Goal: Task Accomplishment & Management: Manage account settings

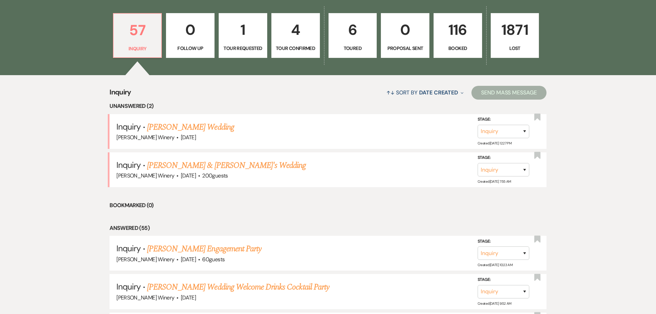
scroll to position [207, 0]
drag, startPoint x: 186, startPoint y: 166, endPoint x: 186, endPoint y: 171, distance: 4.1
click at [186, 166] on link "[PERSON_NAME] & [PERSON_NAME]'s Wedding" at bounding box center [226, 165] width 159 height 12
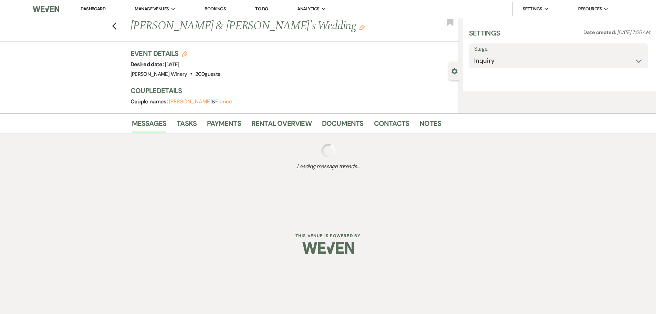
select select "5"
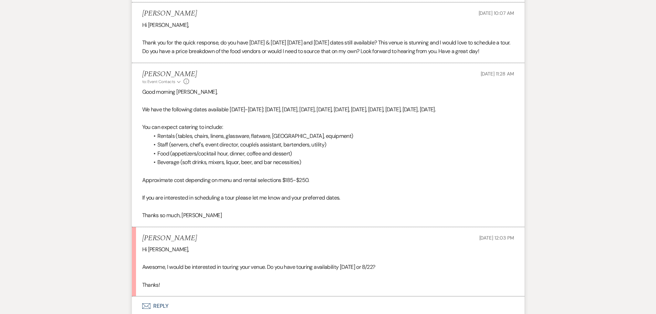
scroll to position [609, 0]
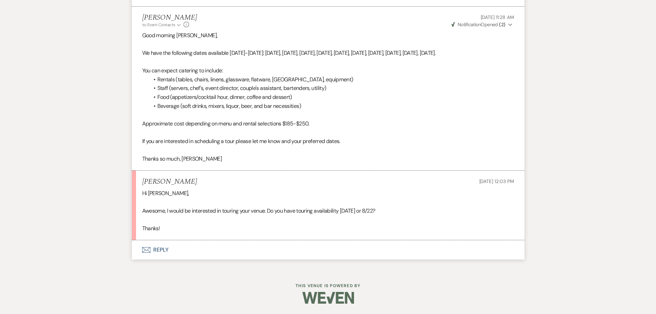
click at [160, 249] on button "Envelope Reply" at bounding box center [328, 249] width 393 height 19
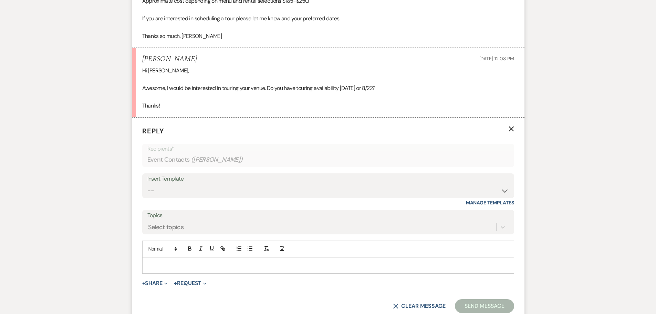
scroll to position [741, 0]
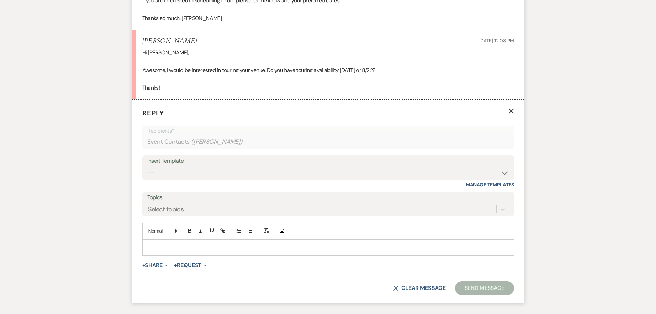
click at [153, 251] on p at bounding box center [328, 248] width 361 height 8
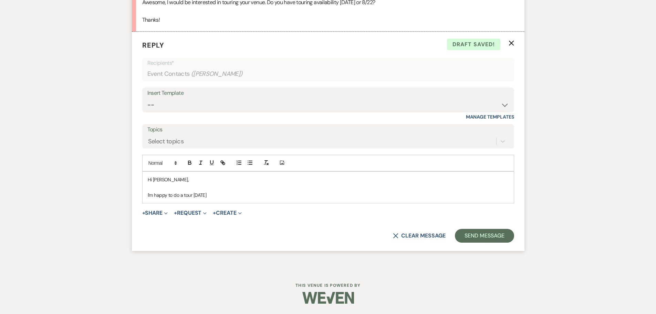
scroll to position [818, 0]
drag, startPoint x: 214, startPoint y: 192, endPoint x: 255, endPoint y: 188, distance: 41.1
click at [215, 192] on p "I'm happy to do a tour [DATE] at 2:00" at bounding box center [328, 195] width 361 height 8
click at [214, 193] on p "I'm happy to do a tour [DATE] at 2:00" at bounding box center [328, 195] width 361 height 8
click at [243, 194] on p "I'm happy to do a tour [DATE] 2:00" at bounding box center [328, 195] width 361 height 8
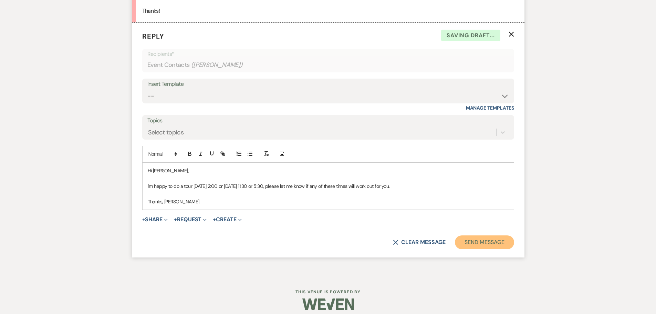
click at [465, 249] on button "Send Message" at bounding box center [484, 242] width 59 height 14
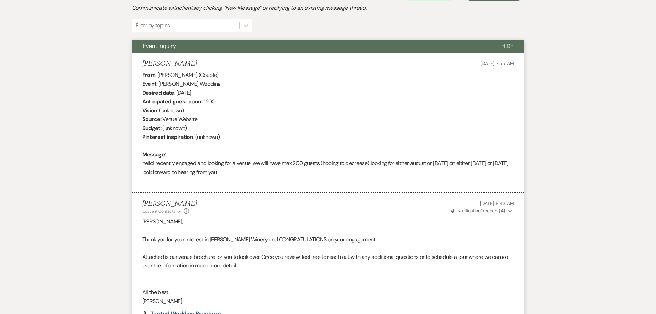
scroll to position [0, 0]
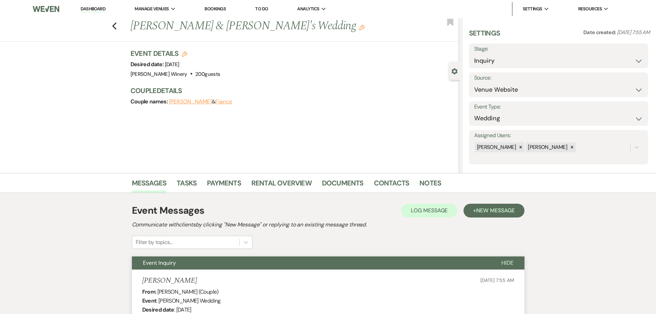
click at [103, 9] on link "Dashboard" at bounding box center [93, 9] width 25 height 7
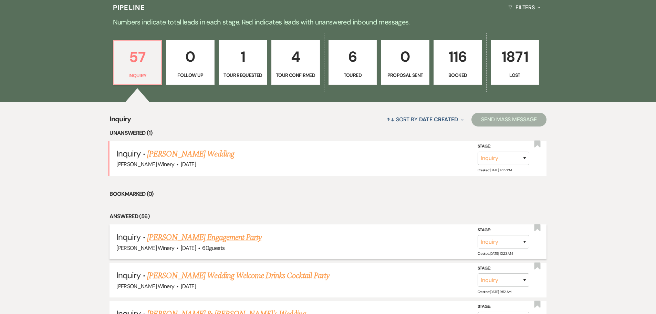
scroll to position [207, 0]
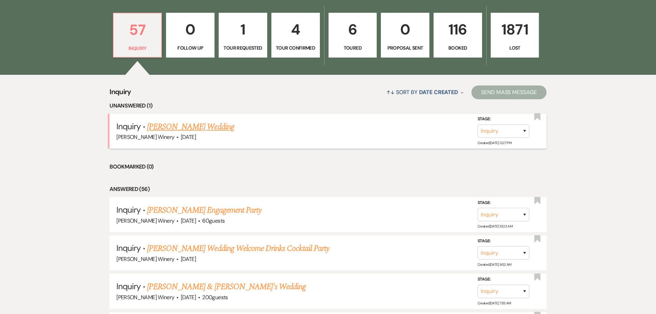
click at [179, 127] on link "[PERSON_NAME] Wedding" at bounding box center [190, 127] width 87 height 12
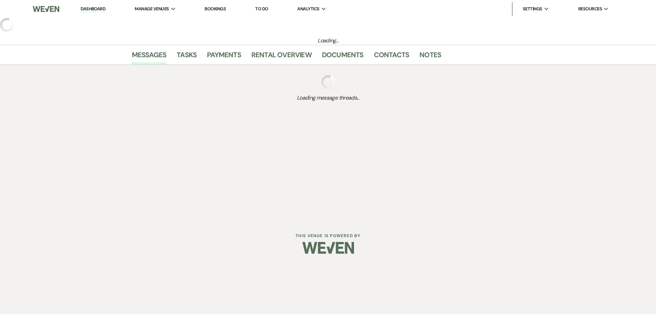
select select "5"
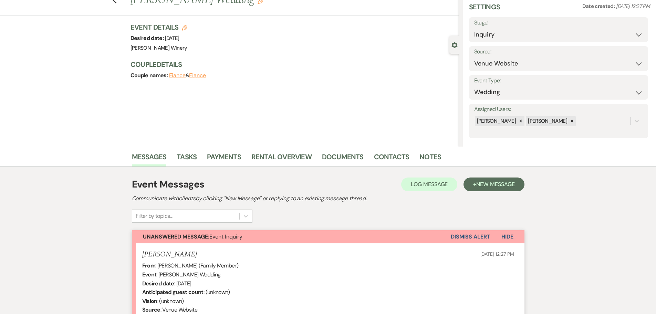
scroll to position [161, 0]
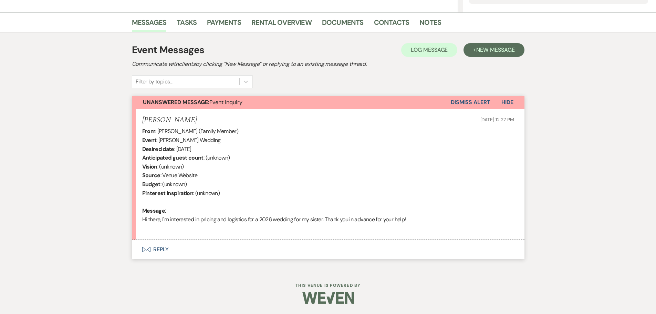
click at [163, 250] on button "Envelope Reply" at bounding box center [328, 249] width 393 height 19
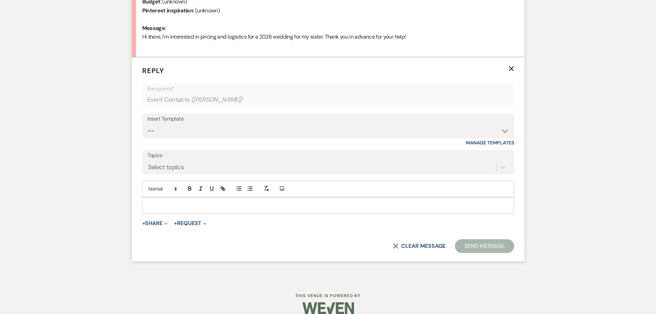
scroll to position [346, 0]
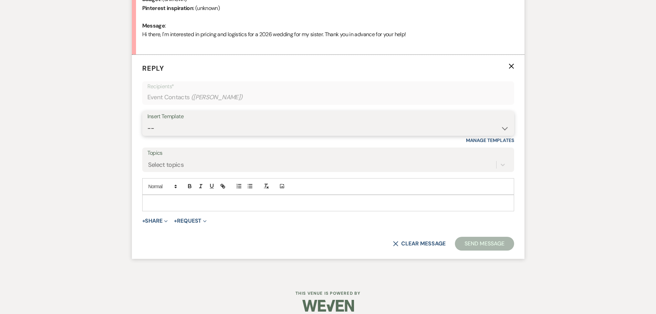
click at [200, 126] on select "-- Weven Planning Portal Introduction (Booked Events) Tour Request Response Fol…" at bounding box center [328, 128] width 362 height 13
select select "403"
click at [147, 122] on select "-- Weven Planning Portal Introduction (Booked Events) Tour Request Response Fol…" at bounding box center [328, 128] width 362 height 13
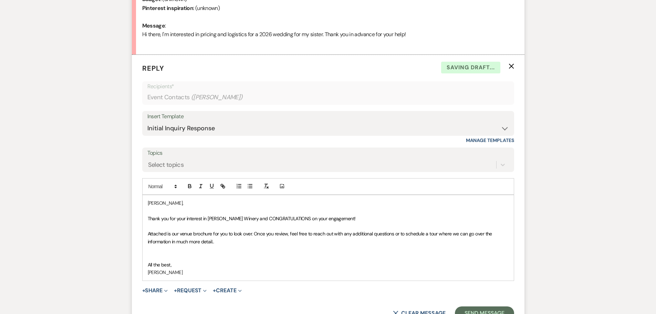
click at [356, 217] on span "Thank you for your interest in [PERSON_NAME] Winery and CONGRATULATIONS on your…" at bounding box center [252, 218] width 208 height 6
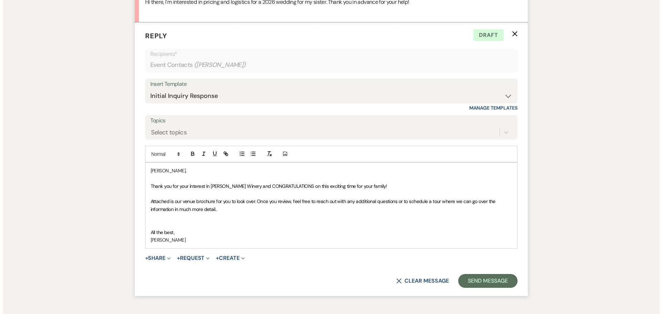
scroll to position [380, 0]
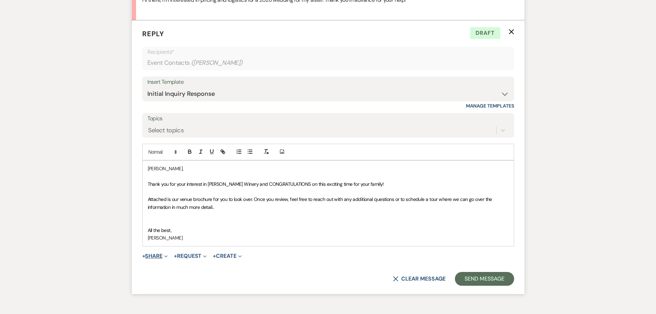
click at [157, 254] on button "+ Share Expand" at bounding box center [155, 256] width 26 height 6
click at [167, 268] on span "Doc Upload Documents" at bounding box center [170, 269] width 39 height 7
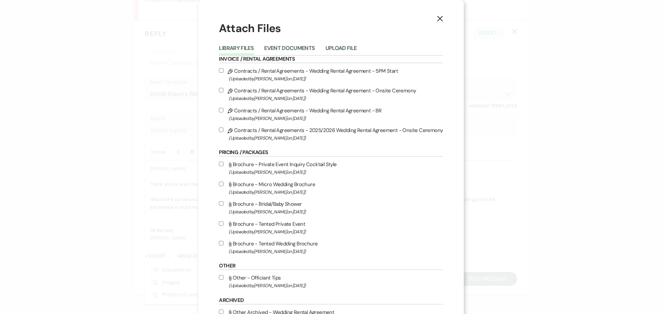
click at [222, 243] on input "Attach File Brochure - Tented Wedding Brochure (Uploaded by [PERSON_NAME] on [D…" at bounding box center [221, 243] width 4 height 4
checkbox input "true"
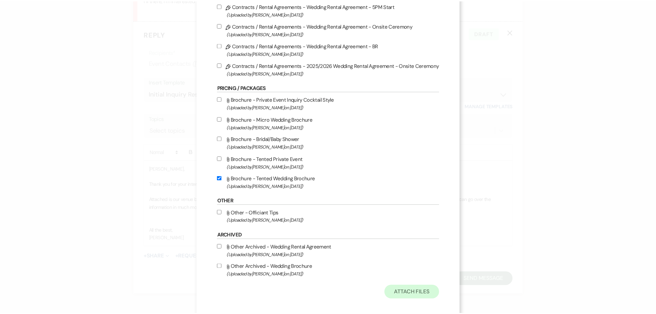
scroll to position [71, 0]
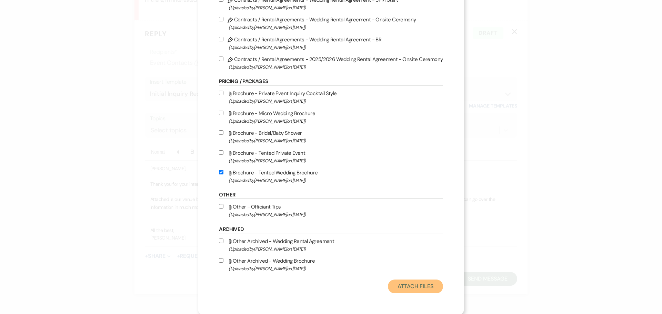
click at [415, 289] on button "Attach Files" at bounding box center [415, 286] width 55 height 14
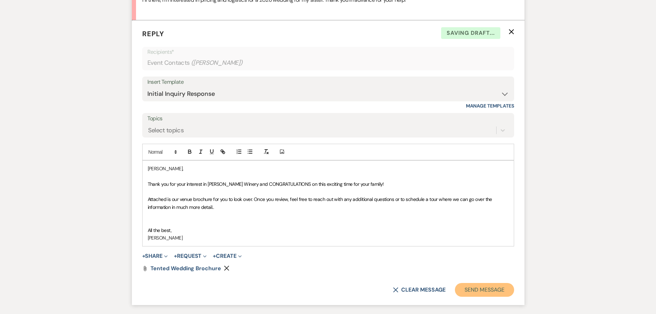
click at [488, 292] on button "Send Message" at bounding box center [484, 290] width 59 height 14
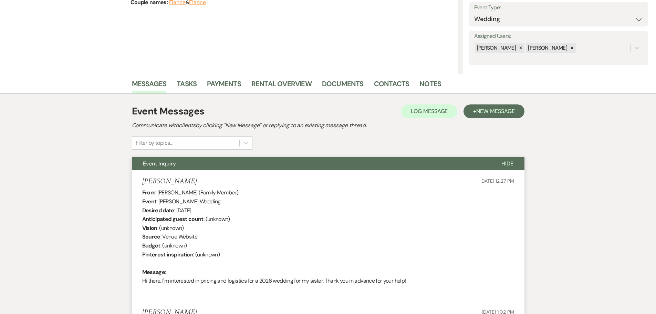
scroll to position [0, 0]
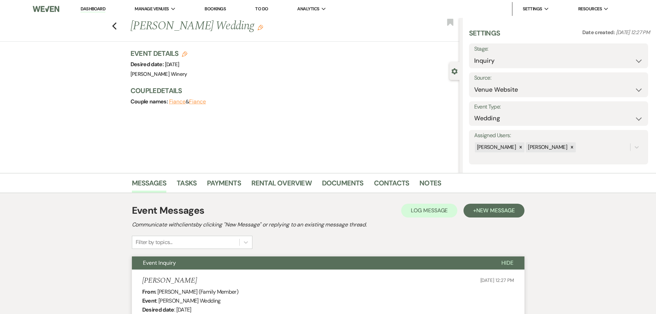
click at [97, 9] on link "Dashboard" at bounding box center [93, 9] width 25 height 7
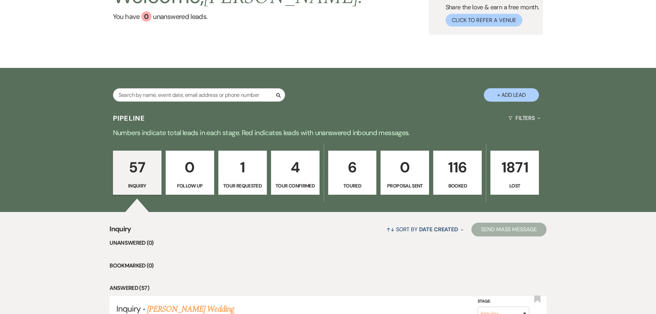
click at [465, 180] on link "116 Booked" at bounding box center [457, 173] width 49 height 44
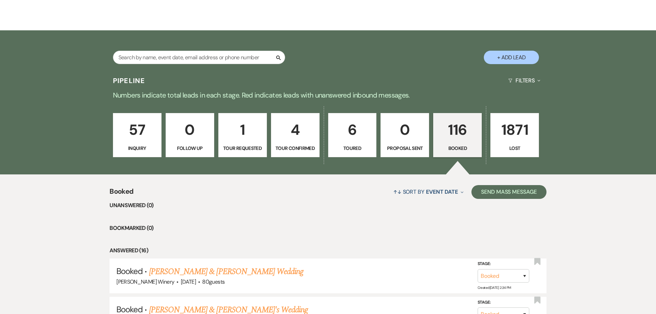
scroll to position [207, 0]
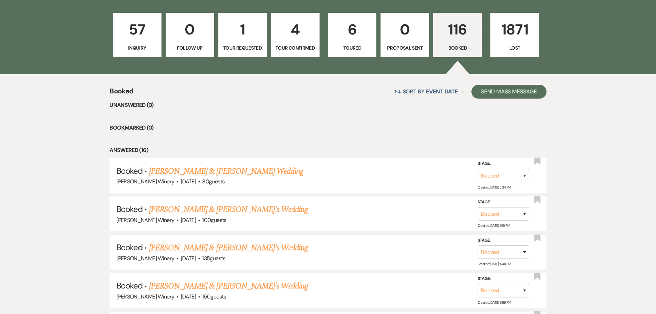
click at [260, 170] on link "[PERSON_NAME] & [PERSON_NAME] Wedding" at bounding box center [226, 171] width 154 height 12
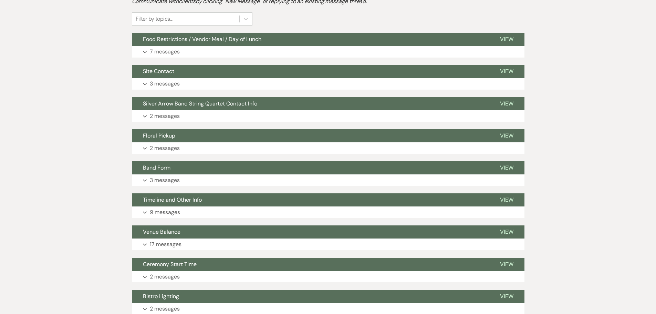
scroll to position [172, 0]
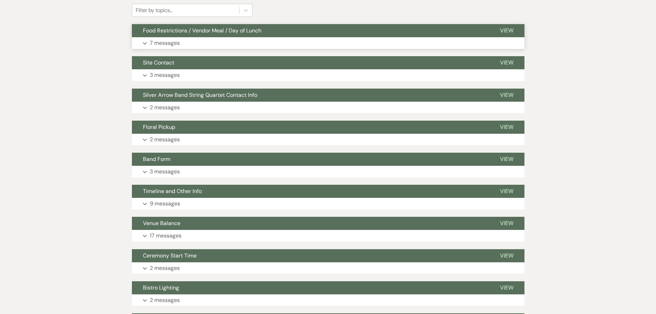
click at [156, 41] on p "7 messages" at bounding box center [165, 43] width 30 height 9
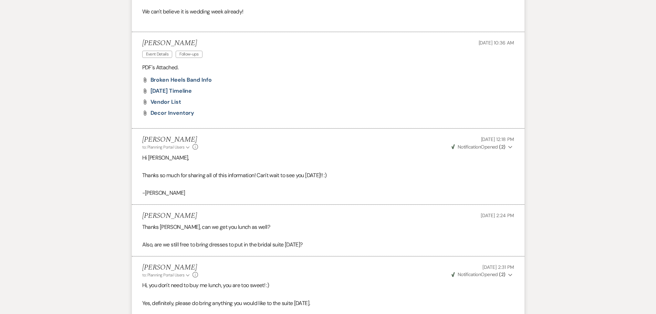
scroll to position [758, 0]
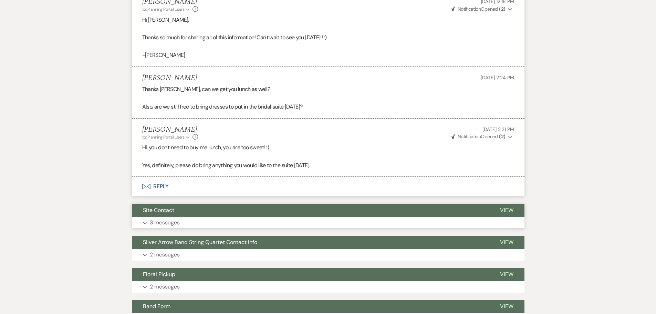
click at [183, 213] on button "Site Contact" at bounding box center [310, 210] width 357 height 13
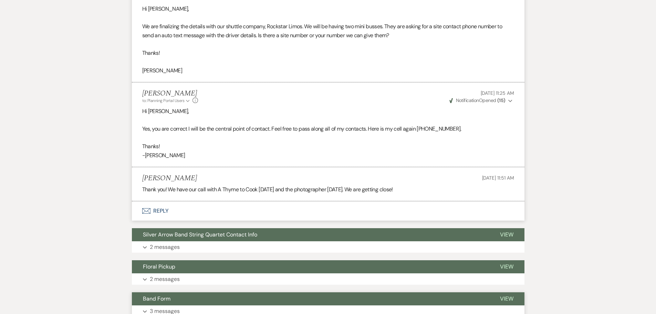
scroll to position [1068, 0]
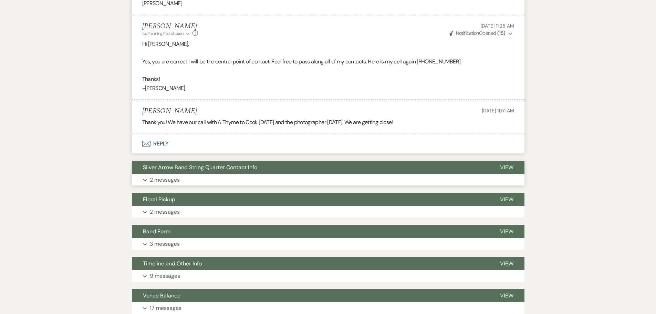
click at [187, 174] on button "Silver Arrow Band String Quartet Contact Info" at bounding box center [310, 167] width 357 height 13
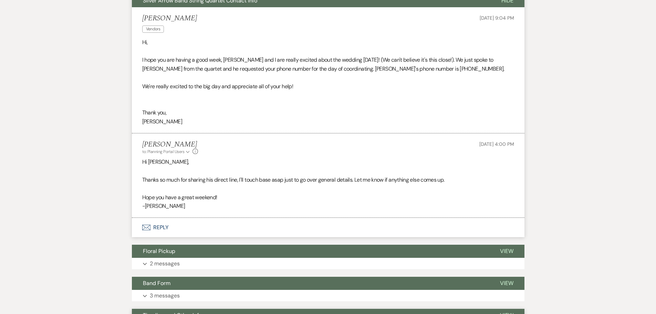
scroll to position [1309, 0]
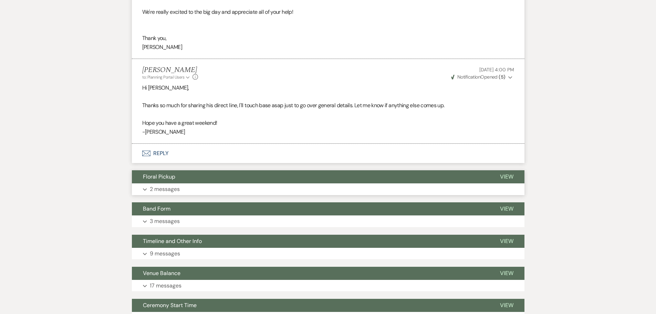
click at [157, 185] on p "2 messages" at bounding box center [165, 189] width 30 height 9
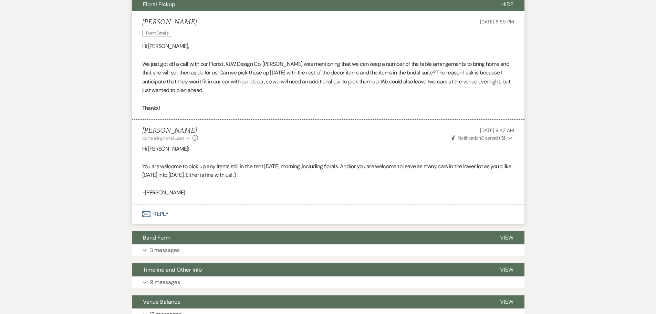
scroll to position [1516, 0]
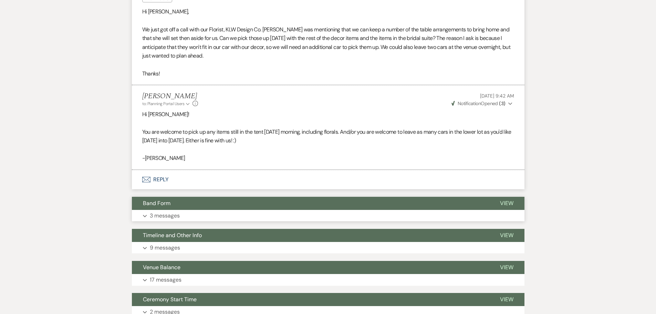
click at [165, 212] on p "3 messages" at bounding box center [165, 215] width 30 height 9
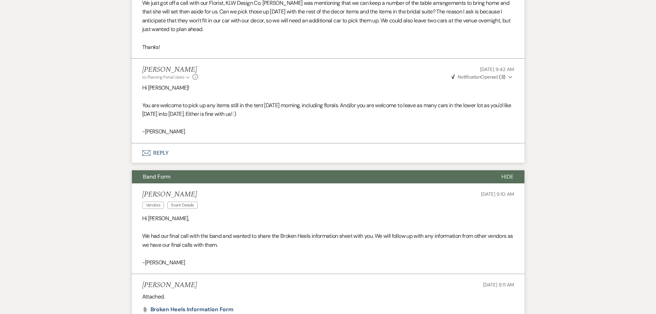
scroll to position [1619, 0]
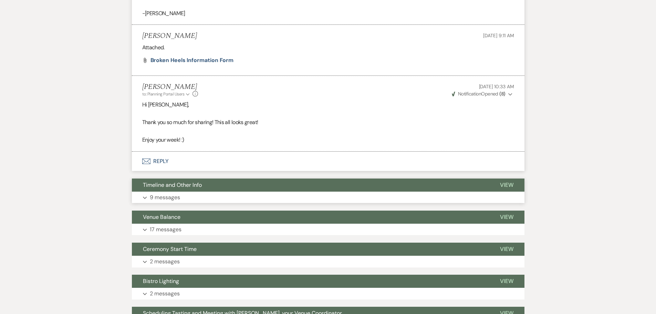
click at [190, 198] on button "Expand 9 messages" at bounding box center [328, 198] width 393 height 12
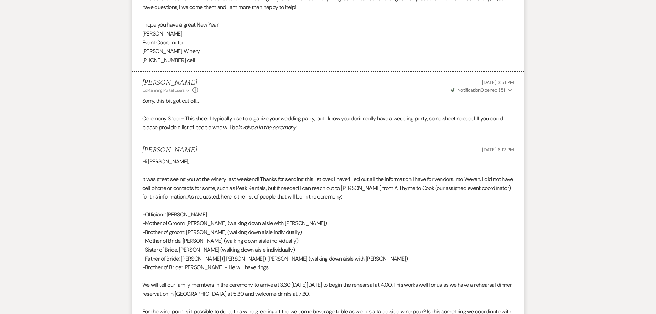
scroll to position [2825, 0]
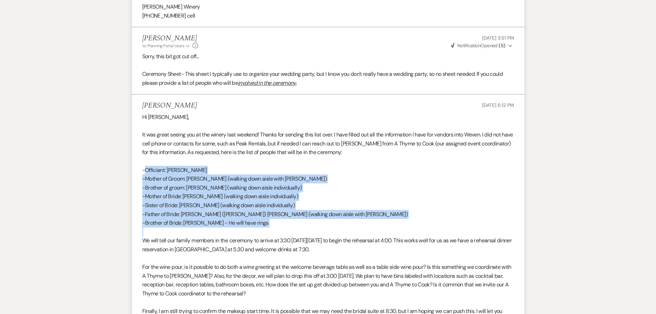
drag, startPoint x: 144, startPoint y: 177, endPoint x: 202, endPoint y: 206, distance: 64.4
copy div "Officiant: [PERSON_NAME] -Mother of Groom: [PERSON_NAME] (walking down aisle wi…"
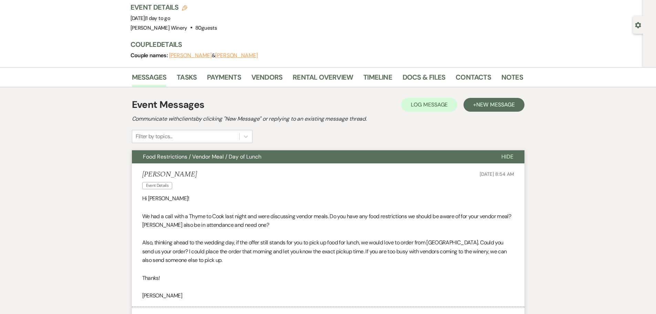
scroll to position [0, 0]
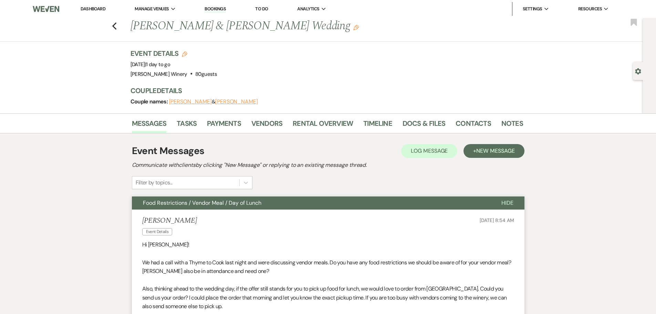
click at [101, 10] on link "Dashboard" at bounding box center [93, 9] width 25 height 6
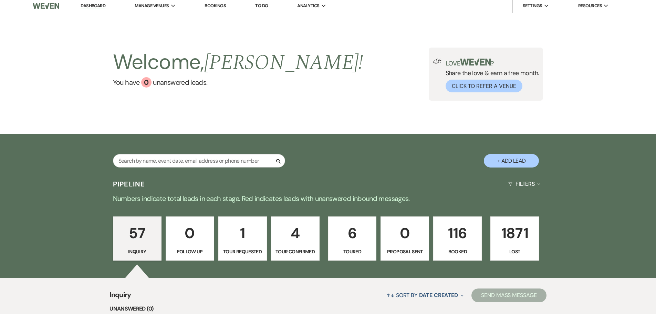
scroll to position [172, 0]
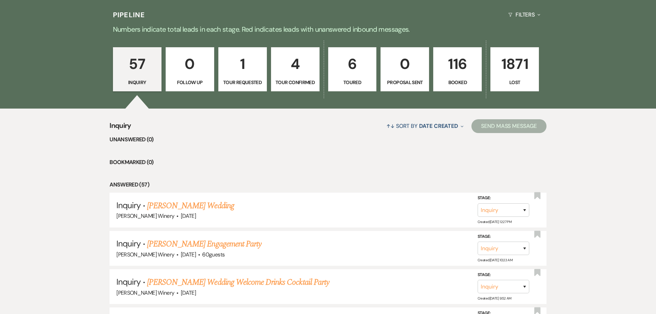
click at [288, 70] on p "4" at bounding box center [296, 63] width 40 height 23
select select "4"
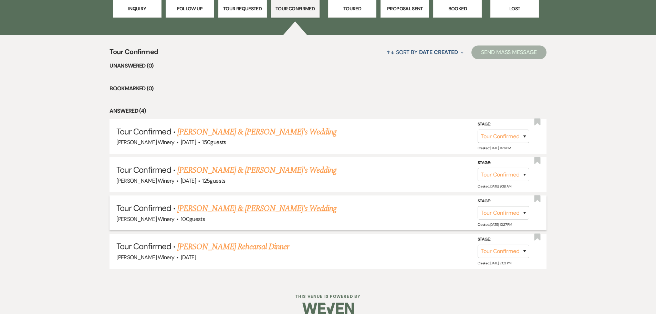
scroll to position [257, 0]
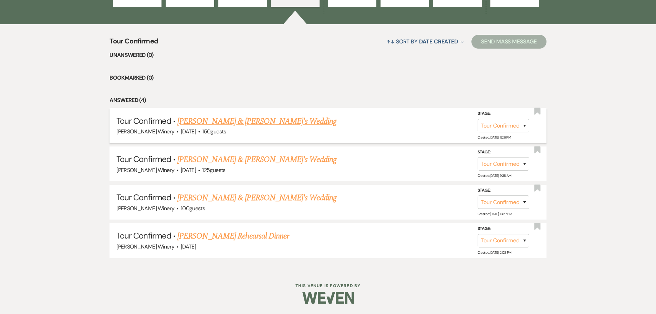
click at [215, 119] on link "[PERSON_NAME] & [PERSON_NAME]'s Wedding" at bounding box center [256, 121] width 159 height 12
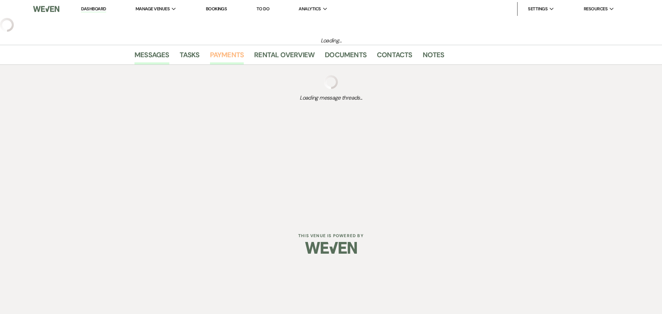
select select "4"
select select "5"
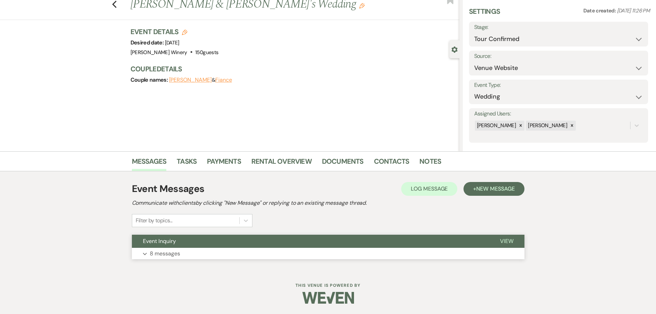
click at [217, 246] on button "Event Inquiry" at bounding box center [310, 241] width 357 height 13
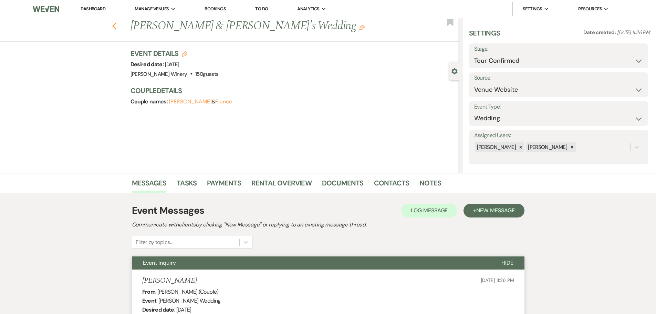
click at [115, 26] on use "button" at bounding box center [114, 26] width 4 height 8
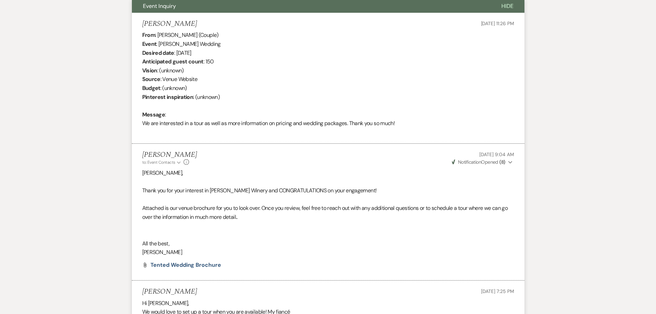
select select "4"
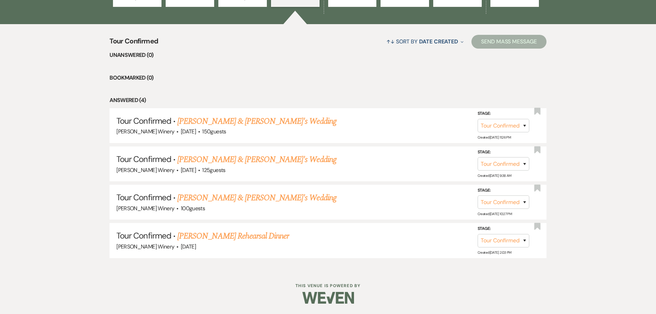
click at [220, 197] on link "[PERSON_NAME] & [PERSON_NAME]'s Wedding" at bounding box center [256, 198] width 159 height 12
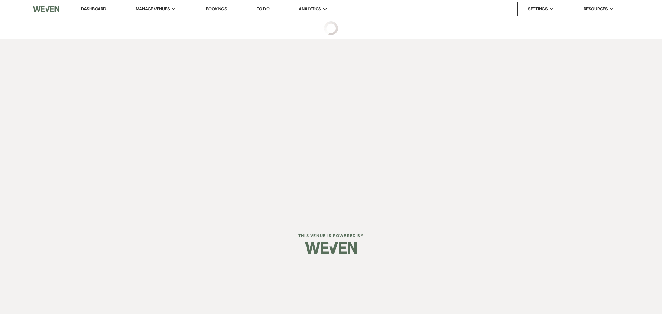
select select "4"
select select "5"
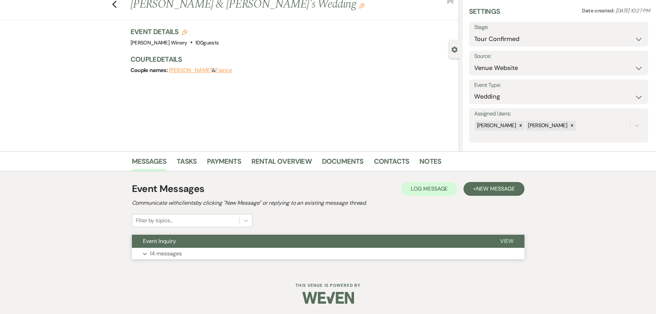
click at [239, 250] on button "Expand 14 messages" at bounding box center [328, 254] width 393 height 12
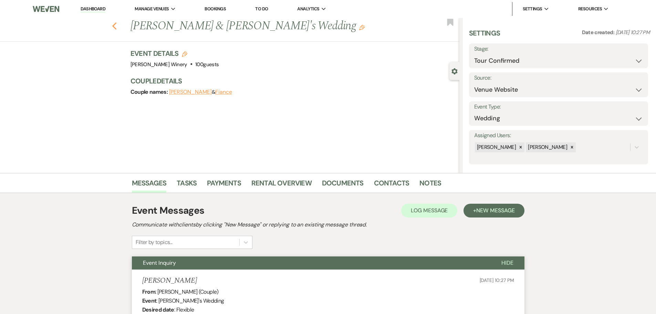
click at [117, 26] on icon "Previous" at bounding box center [114, 26] width 5 height 8
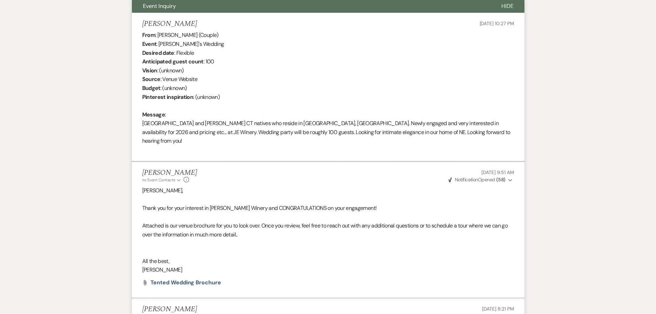
select select "4"
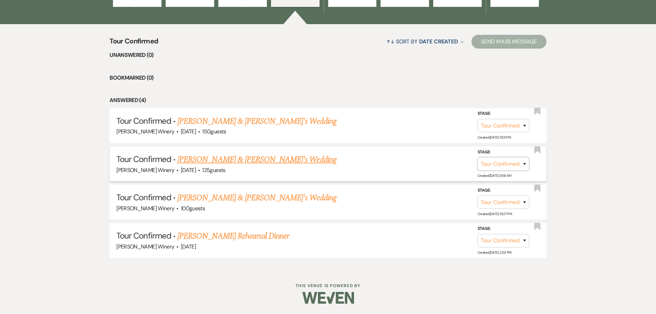
click at [508, 164] on select "Inquiry Follow Up Tour Requested Tour Confirmed Toured Proposal Sent Booked Lost" at bounding box center [504, 163] width 52 height 13
select select "2"
click at [478, 157] on select "Inquiry Follow Up Tour Requested Tour Confirmed Toured Proposal Sent Booked Lost" at bounding box center [504, 163] width 52 height 13
click at [517, 165] on button "Save" at bounding box center [516, 164] width 34 height 14
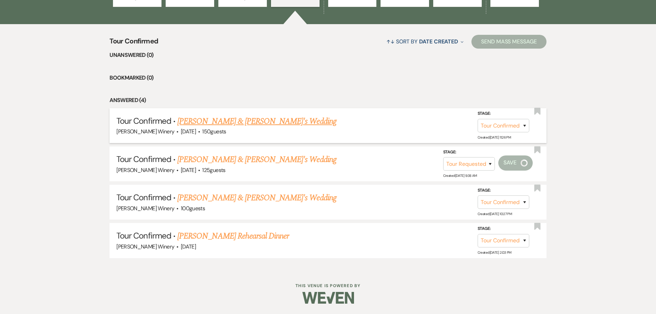
scroll to position [218, 0]
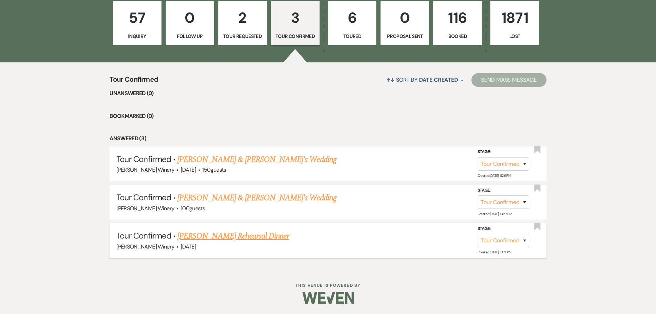
click at [202, 240] on link "[PERSON_NAME] Rehearsal Dinner" at bounding box center [233, 236] width 112 height 12
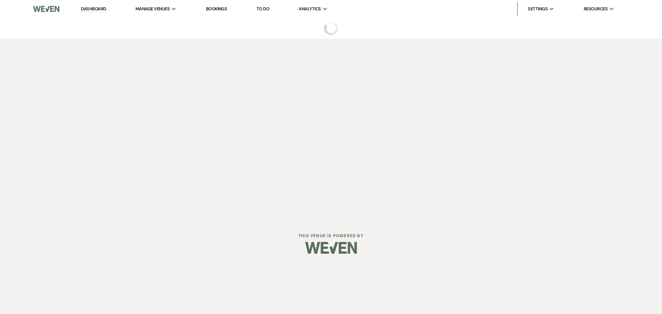
select select "4"
select select "5"
select select "11"
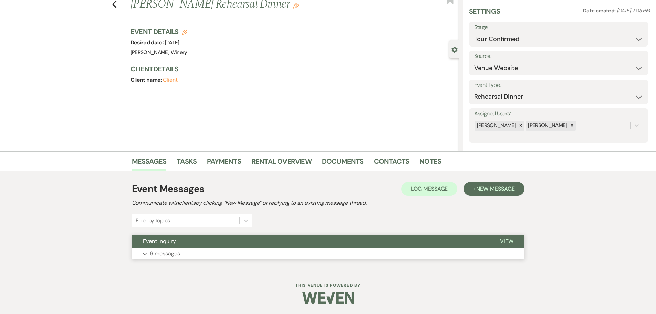
click at [250, 254] on button "Expand 6 messages" at bounding box center [328, 254] width 393 height 12
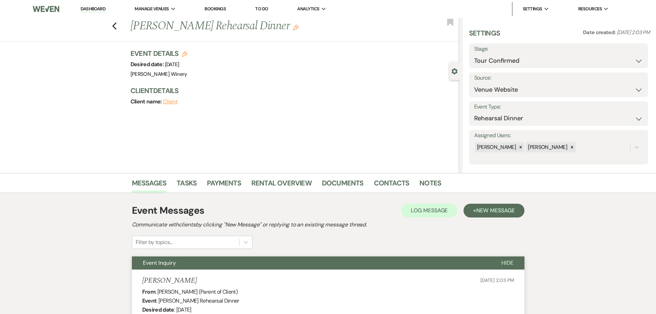
click at [120, 26] on div "Previous [PERSON_NAME] Rehearsal Dinner Edit Bookmark" at bounding box center [228, 30] width 463 height 24
click at [117, 25] on icon "Previous" at bounding box center [114, 26] width 5 height 8
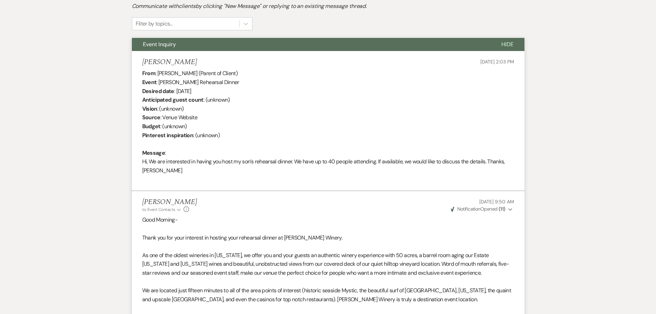
select select "4"
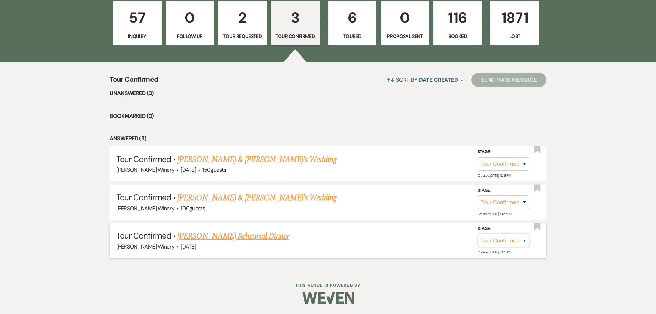
click at [511, 246] on select "Inquiry Follow Up Tour Requested Tour Confirmed Toured Proposal Sent Booked Lost" at bounding box center [504, 240] width 52 height 13
select select "5"
click at [478, 234] on select "Inquiry Follow Up Tour Requested Tour Confirmed Toured Proposal Sent Booked Lost" at bounding box center [504, 240] width 52 height 13
click at [514, 239] on button "Save" at bounding box center [516, 240] width 34 height 14
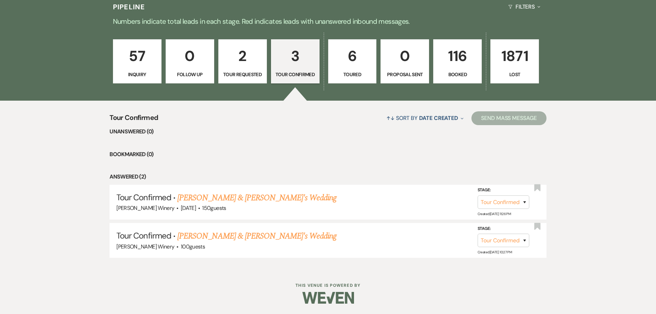
scroll to position [180, 0]
click at [206, 238] on link "[PERSON_NAME] & [PERSON_NAME]'s Wedding" at bounding box center [256, 236] width 159 height 12
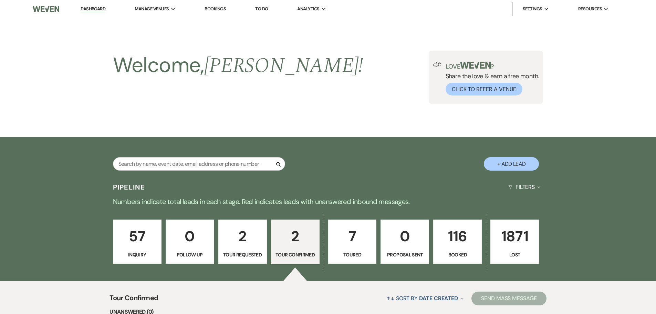
select select "4"
select select "5"
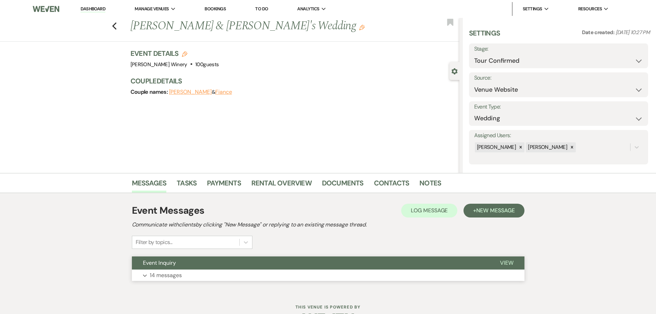
click at [208, 272] on button "Expand 14 messages" at bounding box center [328, 275] width 393 height 12
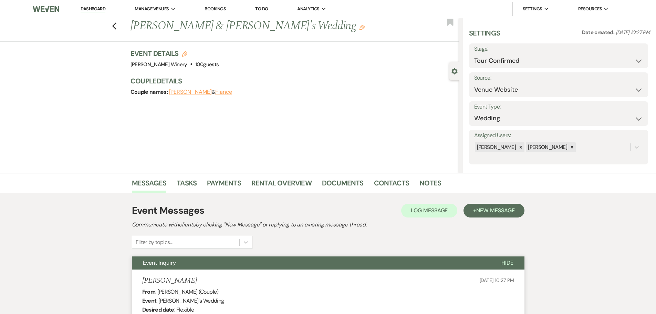
click at [96, 7] on link "Dashboard" at bounding box center [93, 9] width 25 height 7
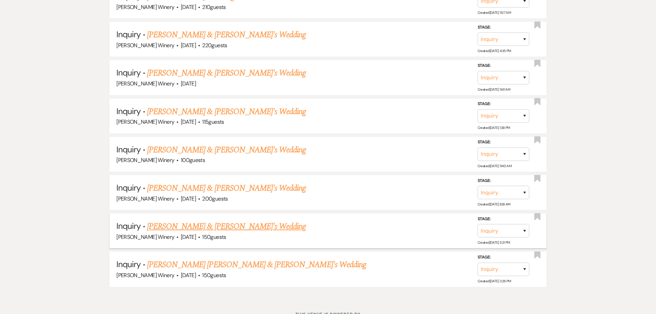
scroll to position [2287, 0]
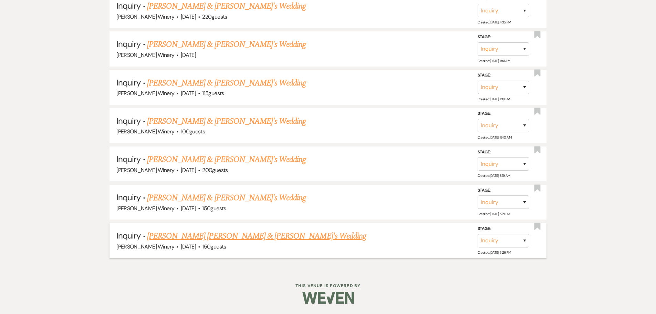
click at [192, 236] on link "[PERSON_NAME] [PERSON_NAME] & [PERSON_NAME]'s Wedding" at bounding box center [256, 236] width 219 height 12
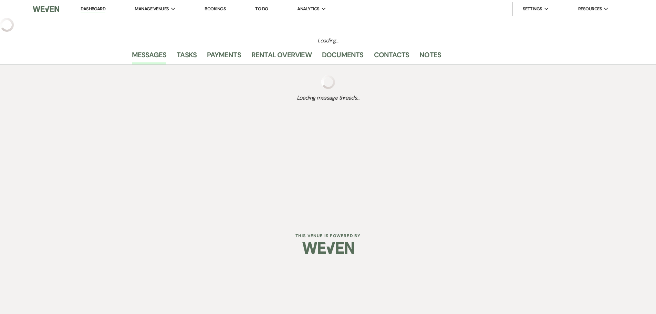
select select "5"
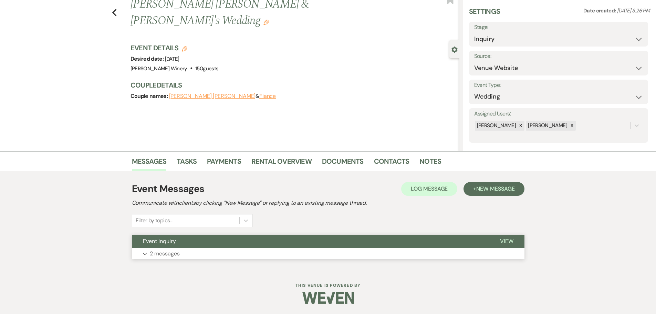
click at [244, 253] on button "Expand 2 messages" at bounding box center [328, 254] width 393 height 12
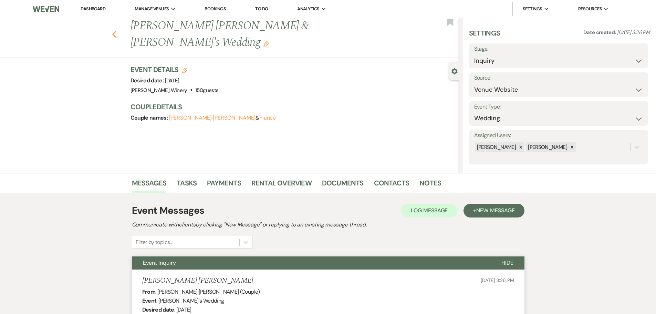
click at [117, 30] on icon "Previous" at bounding box center [114, 34] width 5 height 8
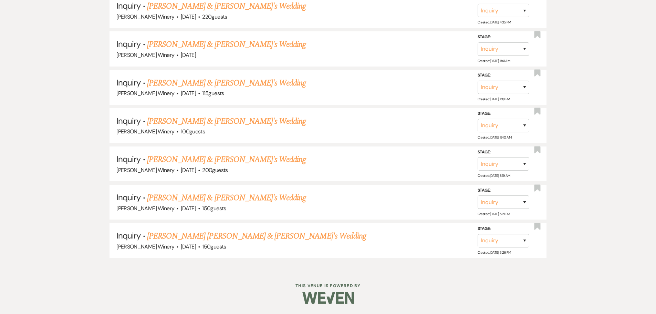
scroll to position [2288, 0]
click at [525, 239] on select "Inquiry Follow Up Tour Requested Tour Confirmed Toured Proposal Sent Booked Lost" at bounding box center [504, 240] width 52 height 13
select select "8"
click at [478, 234] on select "Inquiry Follow Up Tour Requested Tour Confirmed Toured Proposal Sent Booked Lost" at bounding box center [504, 240] width 52 height 13
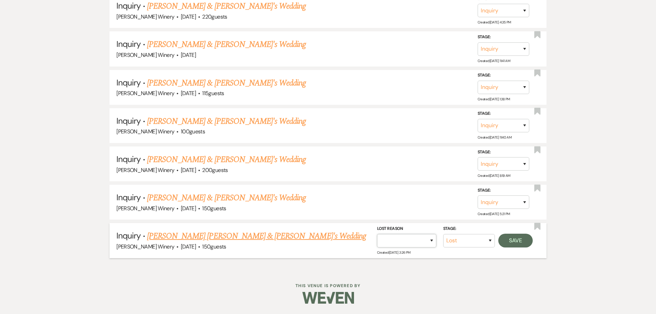
click at [402, 243] on select "Booked Elsewhere Budget Date Unavailable No Response Not a Good Match Capacity …" at bounding box center [406, 240] width 59 height 13
select select "5"
click at [377, 234] on select "Booked Elsewhere Budget Date Unavailable No Response Not a Good Match Capacity …" at bounding box center [406, 240] width 59 height 13
click at [510, 241] on button "Save" at bounding box center [516, 240] width 34 height 14
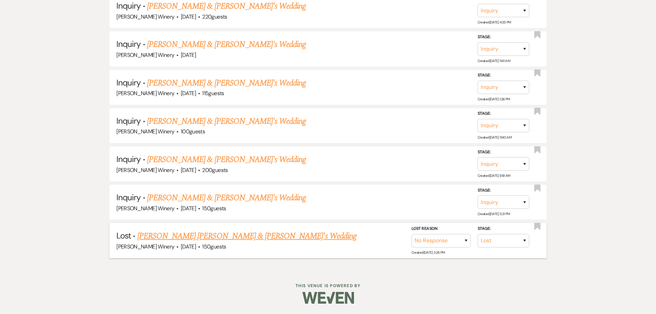
scroll to position [2250, 0]
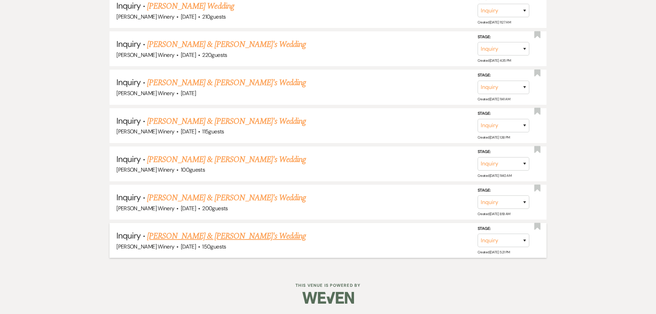
click at [192, 237] on link "[PERSON_NAME] & [PERSON_NAME]'s Wedding" at bounding box center [226, 236] width 159 height 12
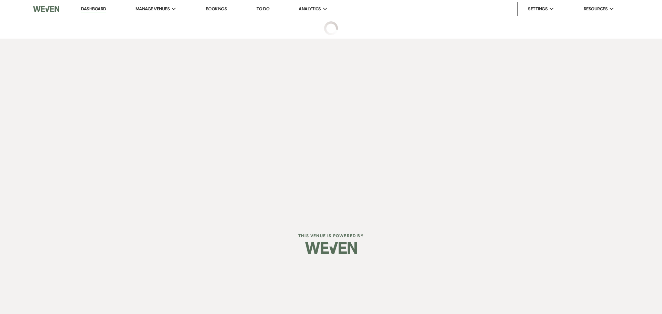
select select "5"
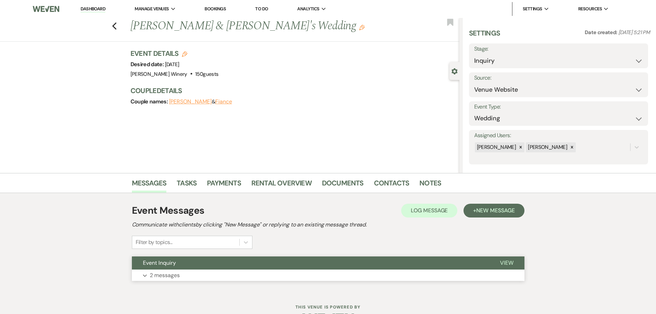
click at [212, 275] on button "Expand 2 messages" at bounding box center [328, 275] width 393 height 12
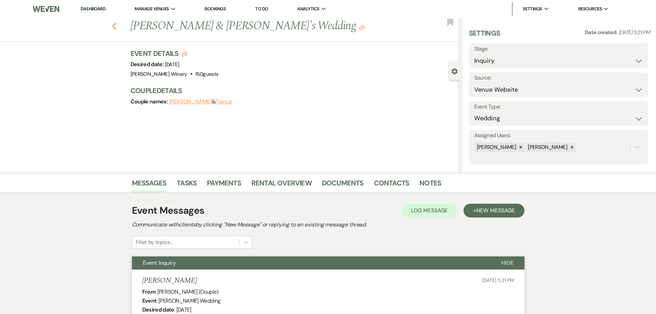
click at [116, 25] on use "button" at bounding box center [114, 26] width 4 height 8
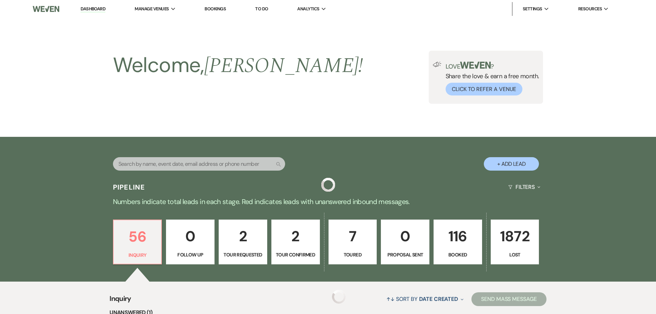
scroll to position [2250, 0]
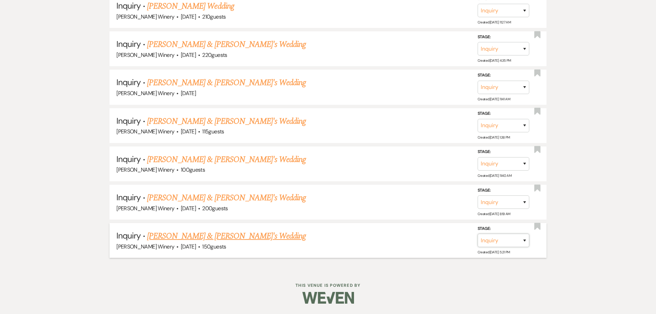
click at [505, 242] on select "Inquiry Follow Up Tour Requested Tour Confirmed Toured Proposal Sent Booked Lost" at bounding box center [504, 240] width 52 height 13
select select "8"
click at [478, 234] on select "Inquiry Follow Up Tour Requested Tour Confirmed Toured Proposal Sent Booked Lost" at bounding box center [504, 240] width 52 height 13
click at [411, 239] on select "Booked Elsewhere Budget Date Unavailable No Response Not a Good Match Capacity …" at bounding box center [406, 240] width 59 height 13
select select "5"
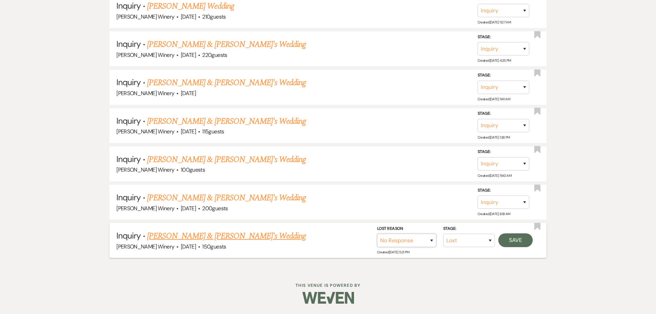
click at [377, 234] on select "Booked Elsewhere Budget Date Unavailable No Response Not a Good Match Capacity …" at bounding box center [406, 240] width 59 height 13
click at [510, 240] on button "Save" at bounding box center [516, 240] width 34 height 14
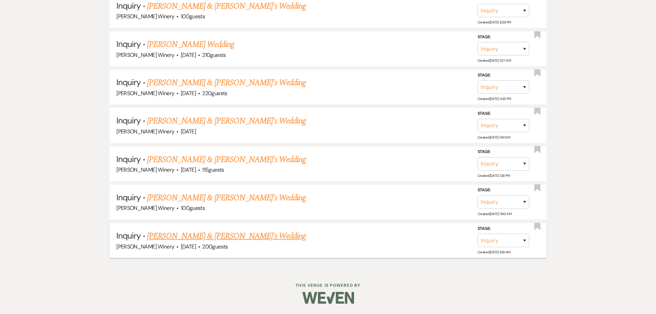
scroll to position [2211, 0]
click at [223, 237] on link "[PERSON_NAME] & [PERSON_NAME]'s Wedding" at bounding box center [226, 236] width 159 height 12
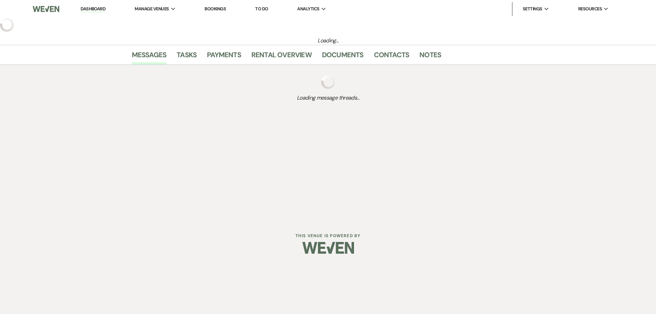
select select "5"
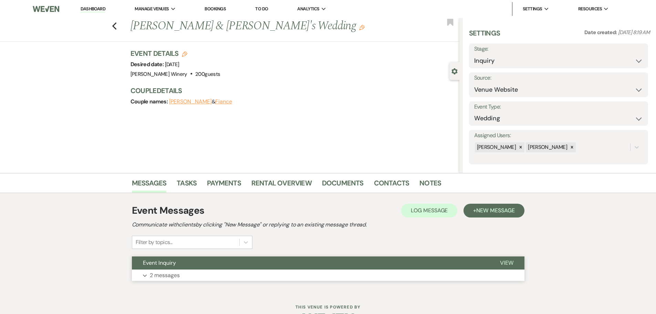
click at [204, 276] on button "Expand 2 messages" at bounding box center [328, 275] width 393 height 12
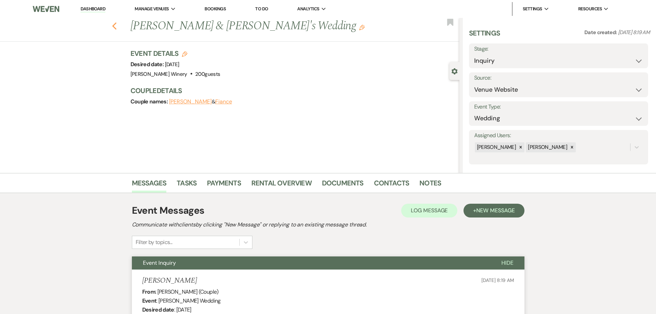
click at [116, 24] on use "button" at bounding box center [114, 26] width 4 height 8
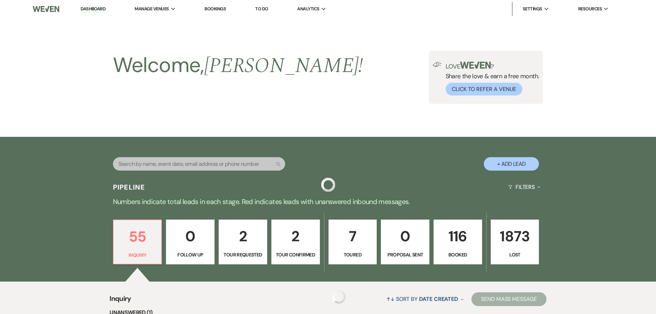
scroll to position [2211, 0]
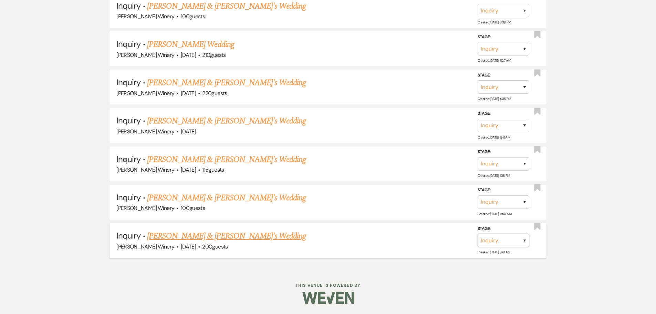
click at [514, 243] on select "Inquiry Follow Up Tour Requested Tour Confirmed Toured Proposal Sent Booked Lost" at bounding box center [504, 240] width 52 height 13
select select "8"
click at [478, 234] on select "Inquiry Follow Up Tour Requested Tour Confirmed Toured Proposal Sent Booked Lost" at bounding box center [504, 240] width 52 height 13
click at [415, 243] on select "Booked Elsewhere Budget Date Unavailable No Response Not a Good Match Capacity …" at bounding box center [406, 240] width 59 height 13
select select "5"
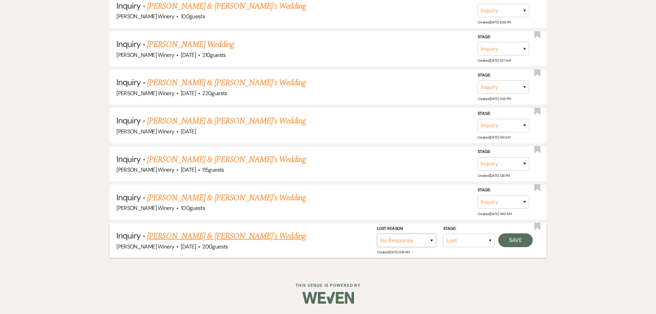
click at [377, 234] on select "Booked Elsewhere Budget Date Unavailable No Response Not a Good Match Capacity …" at bounding box center [406, 240] width 59 height 13
click at [518, 241] on button "Save" at bounding box center [516, 240] width 34 height 14
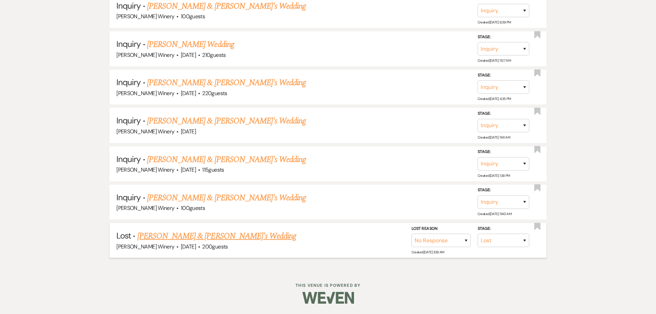
scroll to position [2173, 0]
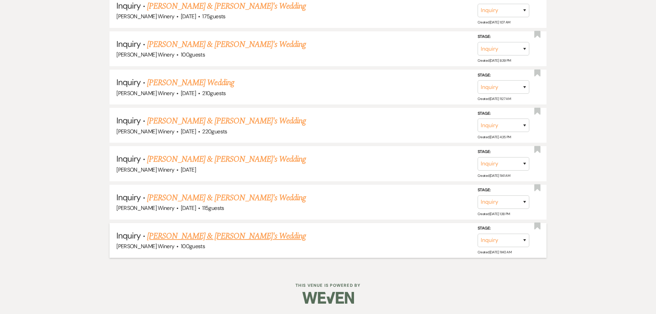
click at [181, 236] on link "[PERSON_NAME] & [PERSON_NAME]'s Wedding" at bounding box center [226, 236] width 159 height 12
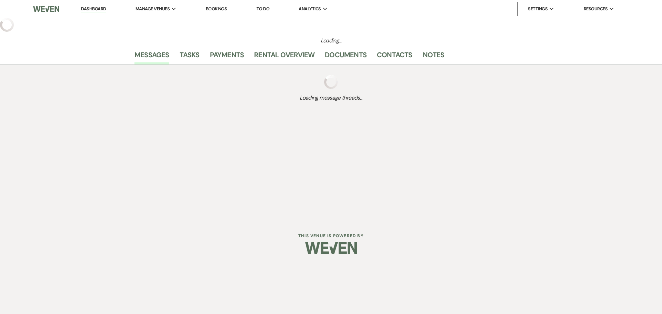
select select "5"
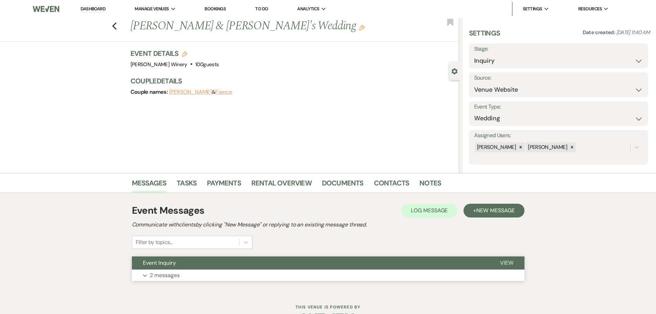
click at [214, 276] on button "Expand 2 messages" at bounding box center [328, 275] width 393 height 12
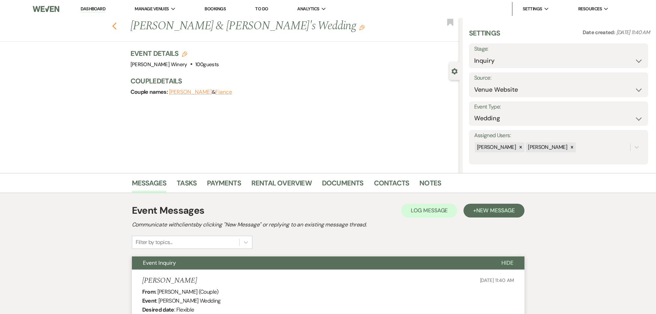
click at [114, 24] on icon "Previous" at bounding box center [114, 26] width 5 height 8
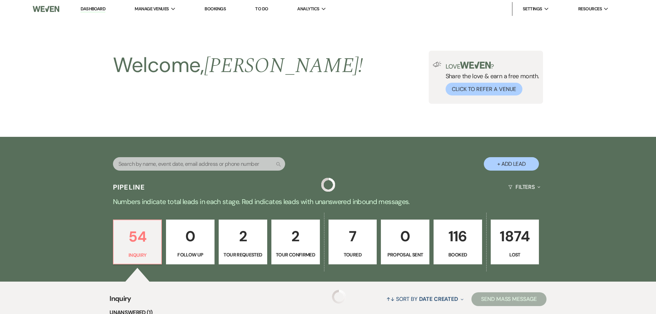
scroll to position [2173, 0]
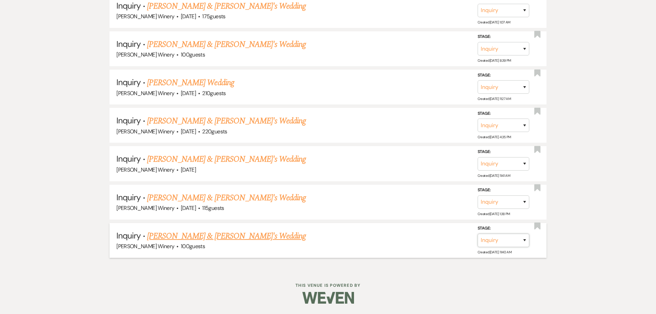
click at [511, 242] on select "Inquiry Follow Up Tour Requested Tour Confirmed Toured Proposal Sent Booked Lost" at bounding box center [504, 240] width 52 height 13
select select "8"
click at [478, 234] on select "Inquiry Follow Up Tour Requested Tour Confirmed Toured Proposal Sent Booked Lost" at bounding box center [504, 240] width 52 height 13
click at [419, 240] on select "Booked Elsewhere Budget Date Unavailable No Response Not a Good Match Capacity …" at bounding box center [406, 240] width 59 height 13
select select "5"
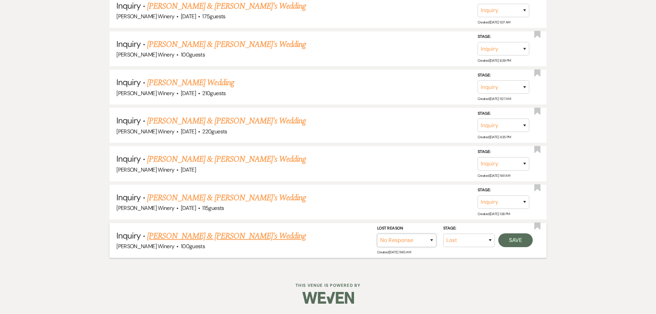
click at [377, 234] on select "Booked Elsewhere Budget Date Unavailable No Response Not a Good Match Capacity …" at bounding box center [406, 240] width 59 height 13
click at [515, 242] on button "Save" at bounding box center [516, 240] width 34 height 14
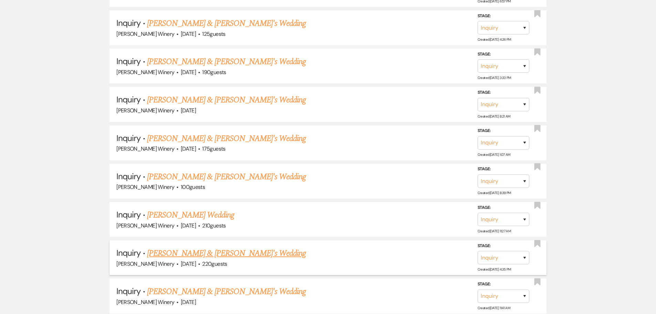
scroll to position [2135, 0]
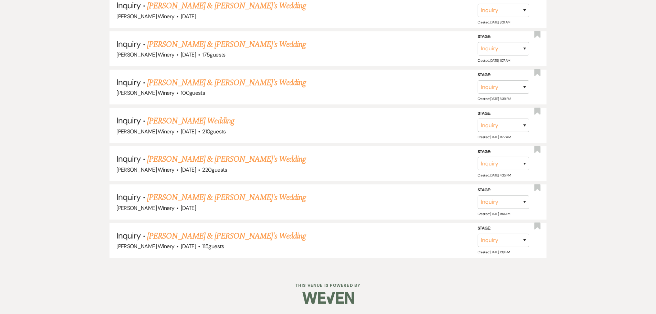
click at [222, 237] on link "[PERSON_NAME] & [PERSON_NAME]'s Wedding" at bounding box center [226, 236] width 159 height 12
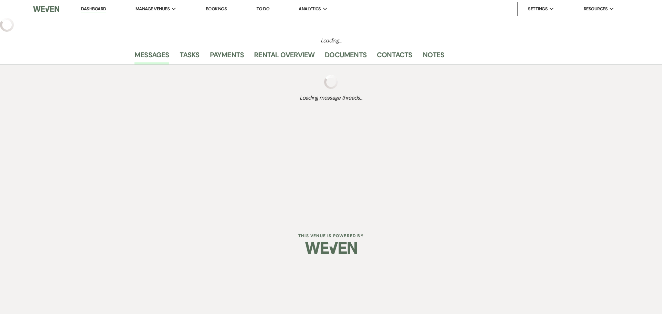
select select "5"
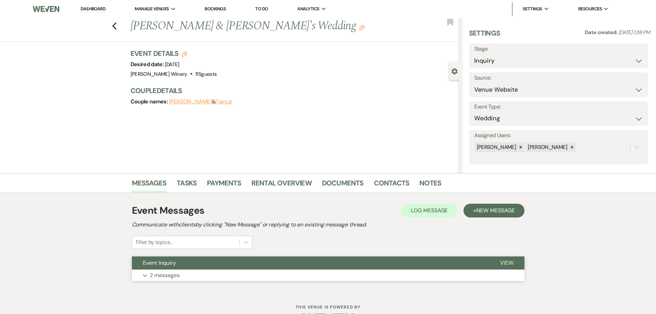
click at [216, 272] on button "Expand 2 messages" at bounding box center [328, 275] width 393 height 12
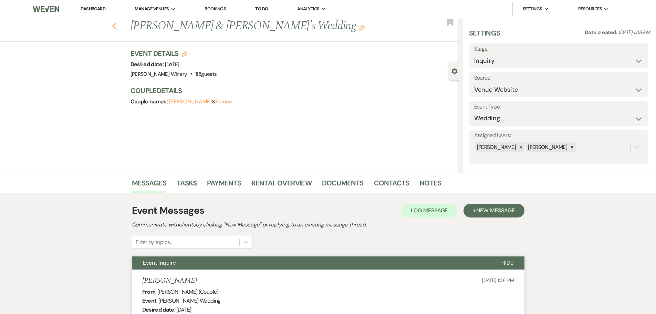
click at [117, 27] on icon "Previous" at bounding box center [114, 26] width 5 height 8
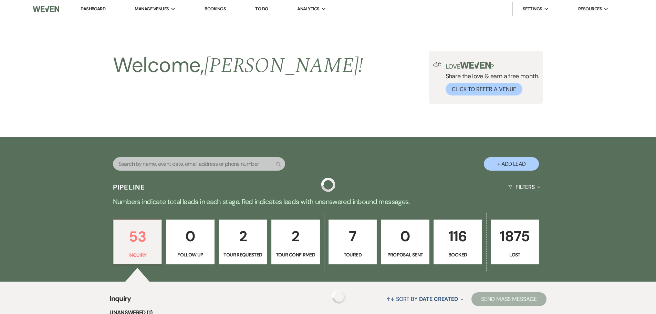
scroll to position [2135, 0]
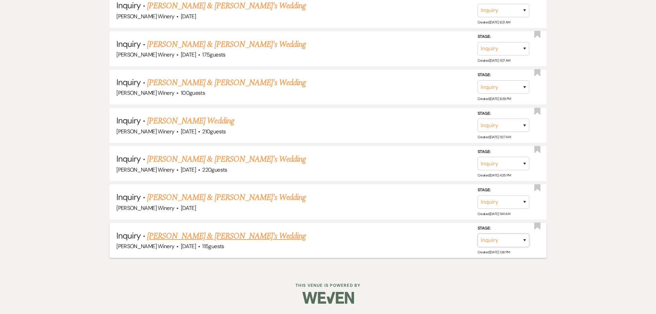
click at [495, 242] on select "Inquiry Follow Up Tour Requested Tour Confirmed Toured Proposal Sent Booked Lost" at bounding box center [504, 240] width 52 height 13
select select "8"
click at [478, 234] on select "Inquiry Follow Up Tour Requested Tour Confirmed Toured Proposal Sent Booked Lost" at bounding box center [504, 240] width 52 height 13
click at [382, 237] on select "Booked Elsewhere Budget Date Unavailable No Response Not a Good Match Capacity …" at bounding box center [406, 240] width 59 height 13
select select "5"
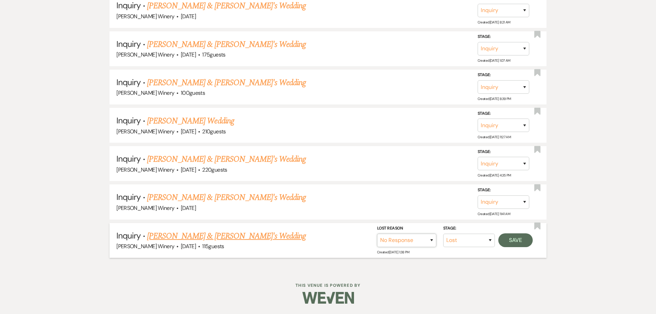
click at [377, 234] on select "Booked Elsewhere Budget Date Unavailable No Response Not a Good Match Capacity …" at bounding box center [406, 240] width 59 height 13
click at [518, 242] on button "Save" at bounding box center [516, 240] width 34 height 14
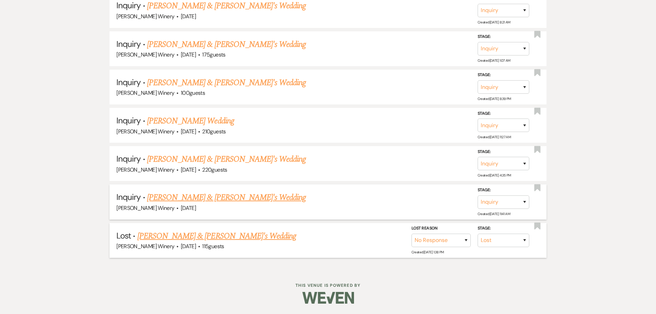
scroll to position [2096, 0]
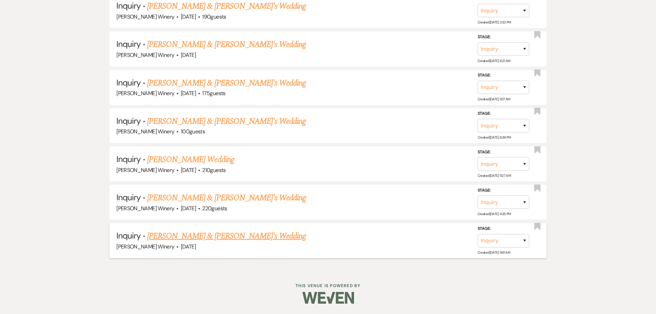
click at [200, 238] on link "[PERSON_NAME] & [PERSON_NAME]'s Wedding" at bounding box center [226, 236] width 159 height 12
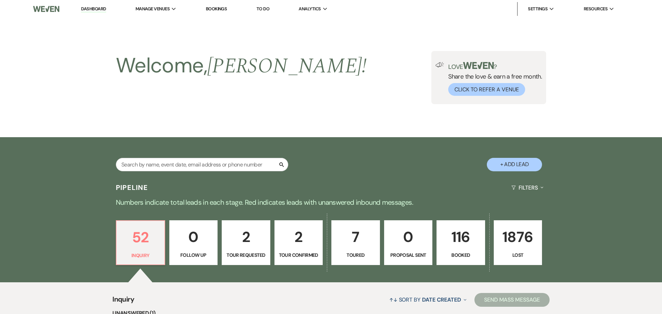
select select "5"
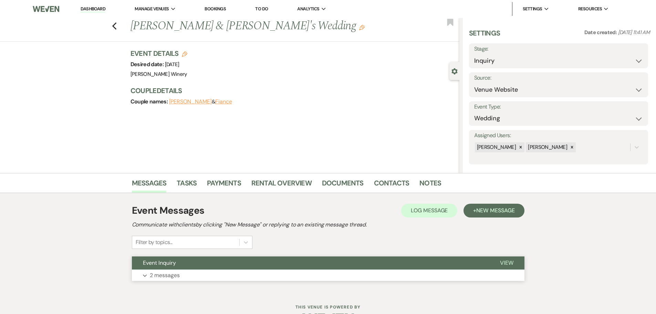
click at [234, 269] on button "Expand 2 messages" at bounding box center [328, 275] width 393 height 12
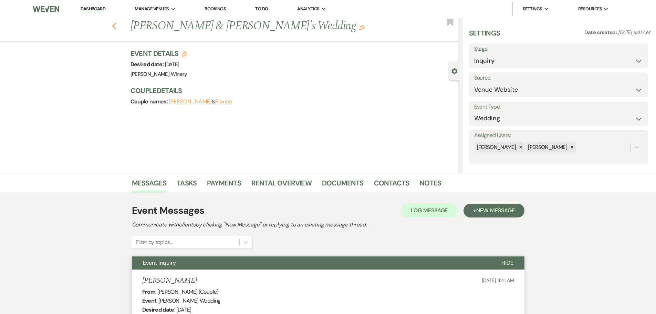
click at [117, 27] on icon "Previous" at bounding box center [114, 26] width 5 height 8
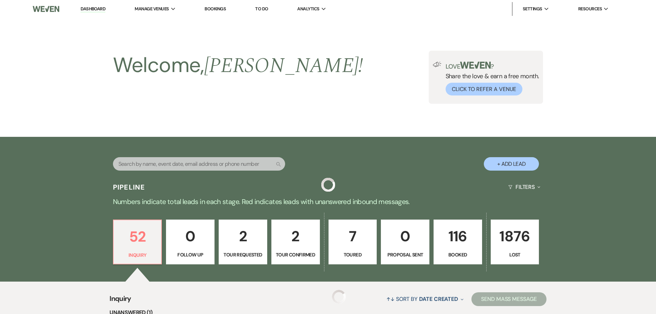
scroll to position [2096, 0]
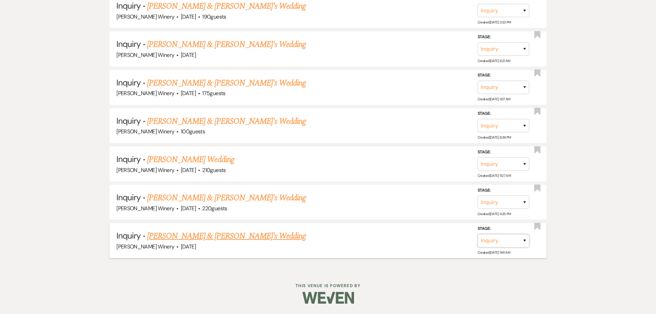
click at [494, 239] on select "Inquiry Follow Up Tour Requested Tour Confirmed Toured Proposal Sent Booked Lost" at bounding box center [504, 240] width 52 height 13
select select "8"
click at [478, 234] on select "Inquiry Follow Up Tour Requested Tour Confirmed Toured Proposal Sent Booked Lost" at bounding box center [504, 240] width 52 height 13
click at [387, 237] on select "Booked Elsewhere Budget Date Unavailable No Response Not a Good Match Capacity …" at bounding box center [406, 240] width 59 height 13
select select "5"
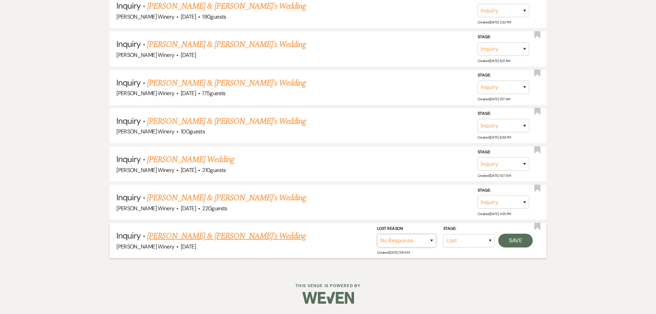
click at [377, 234] on select "Booked Elsewhere Budget Date Unavailable No Response Not a Good Match Capacity …" at bounding box center [406, 240] width 59 height 13
click at [515, 242] on button "Save" at bounding box center [516, 241] width 34 height 14
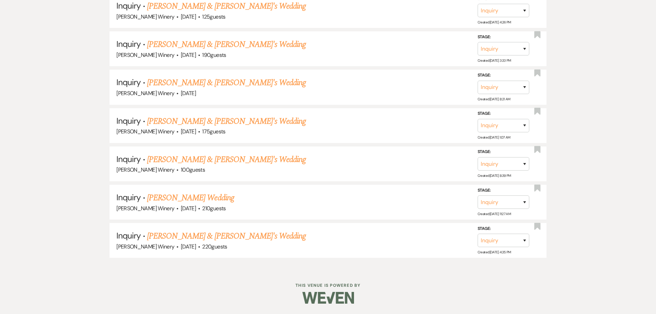
scroll to position [2058, 0]
click at [227, 237] on link "[PERSON_NAME] & [PERSON_NAME]'s Wedding" at bounding box center [226, 236] width 159 height 12
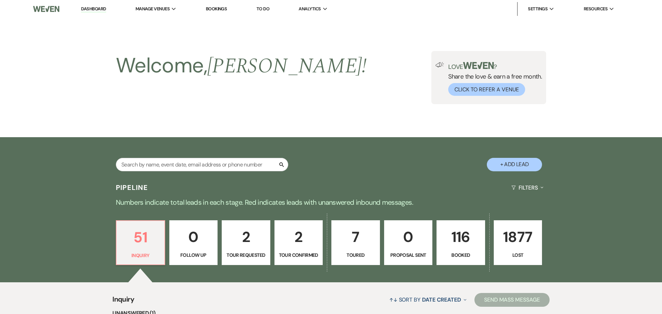
select select "5"
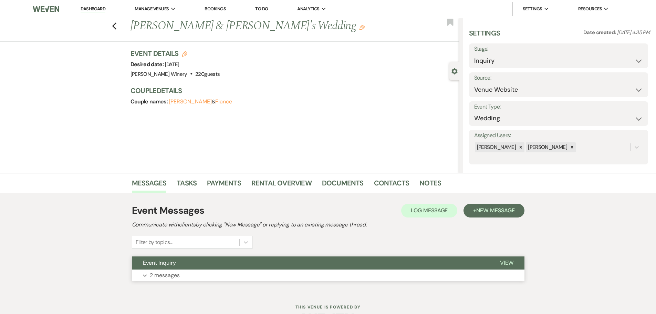
click at [206, 275] on button "Expand 2 messages" at bounding box center [328, 275] width 393 height 12
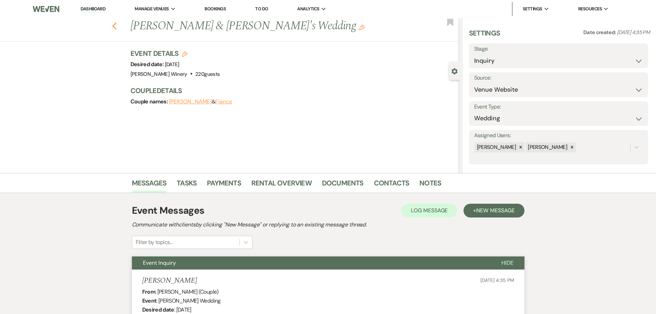
click at [117, 25] on icon "Previous" at bounding box center [114, 26] width 5 height 8
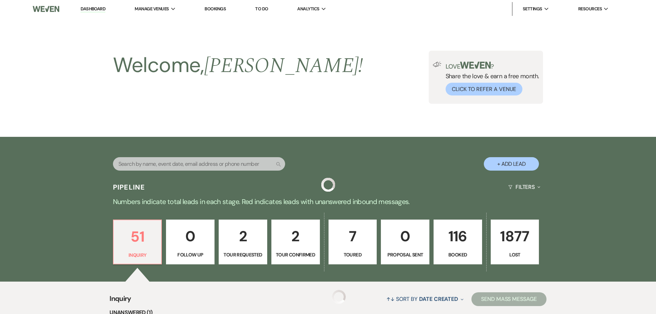
scroll to position [2058, 0]
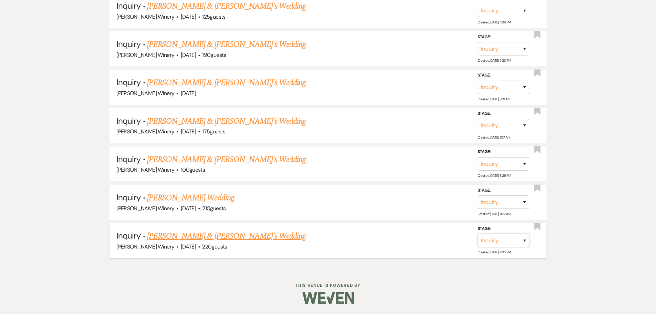
click at [489, 241] on select "Inquiry Follow Up Tour Requested Tour Confirmed Toured Proposal Sent Booked Lost" at bounding box center [504, 240] width 52 height 13
select select "8"
click at [478, 234] on select "Inquiry Follow Up Tour Requested Tour Confirmed Toured Proposal Sent Booked Lost" at bounding box center [504, 240] width 52 height 13
click at [399, 238] on select "Booked Elsewhere Budget Date Unavailable No Response Not a Good Match Capacity …" at bounding box center [406, 240] width 59 height 13
select select "5"
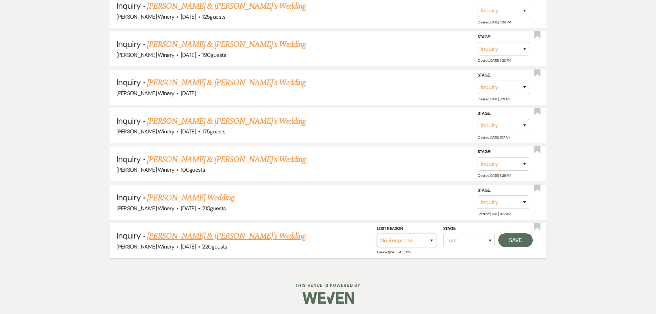
click at [377, 234] on select "Booked Elsewhere Budget Date Unavailable No Response Not a Good Match Capacity …" at bounding box center [406, 240] width 59 height 13
click at [518, 238] on button "Save" at bounding box center [516, 240] width 34 height 14
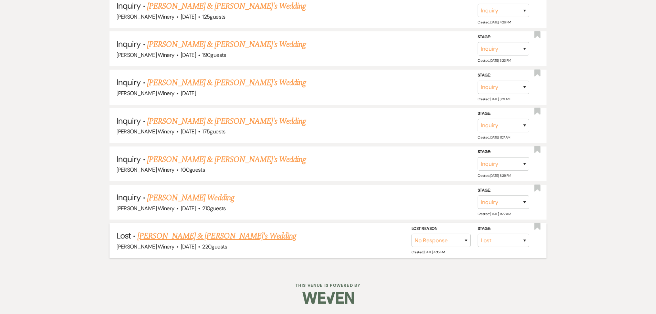
scroll to position [2020, 0]
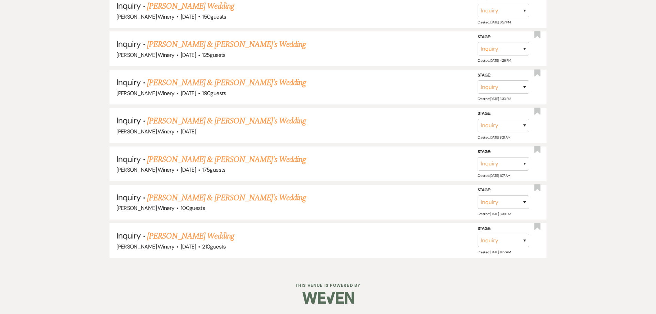
click at [186, 238] on link "[PERSON_NAME] Wedding" at bounding box center [190, 236] width 87 height 12
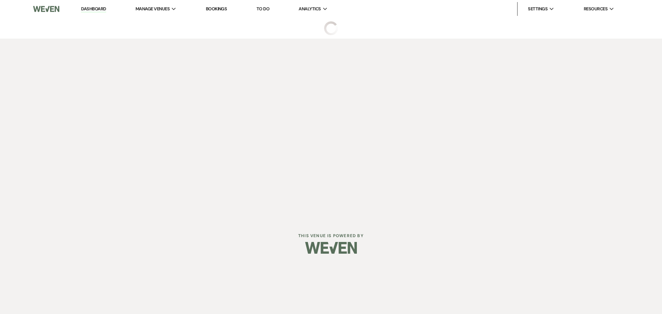
select select "5"
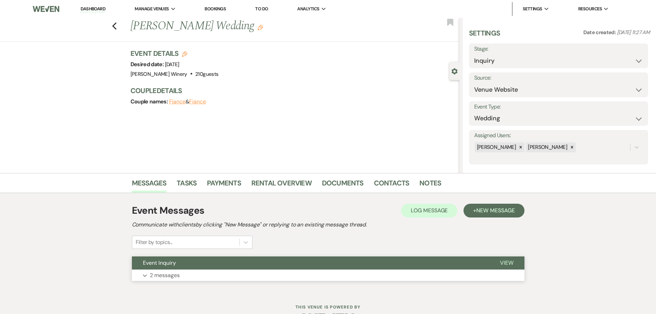
click at [221, 265] on button "Event Inquiry" at bounding box center [310, 262] width 357 height 13
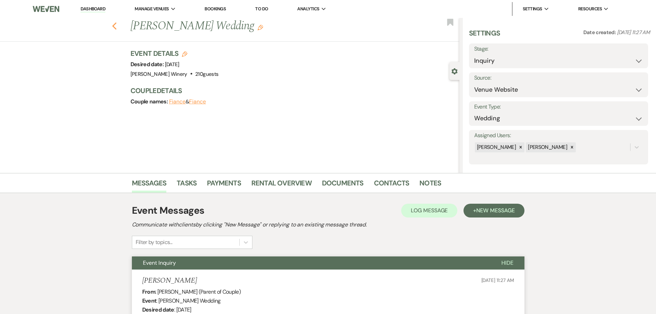
click at [116, 24] on use "button" at bounding box center [114, 26] width 4 height 8
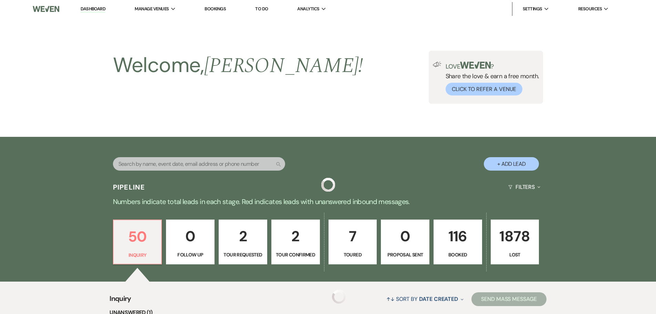
scroll to position [2020, 0]
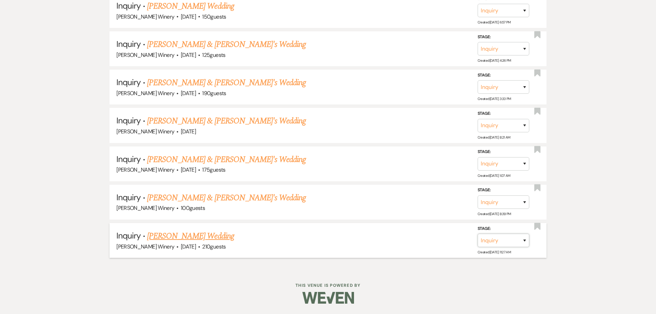
click at [495, 239] on select "Inquiry Follow Up Tour Requested Tour Confirmed Toured Proposal Sent Booked Lost" at bounding box center [504, 240] width 52 height 13
select select "8"
click at [478, 234] on select "Inquiry Follow Up Tour Requested Tour Confirmed Toured Proposal Sent Booked Lost" at bounding box center [504, 240] width 52 height 13
click at [390, 239] on select "Booked Elsewhere Budget Date Unavailable No Response Not a Good Match Capacity …" at bounding box center [406, 240] width 59 height 13
select select "5"
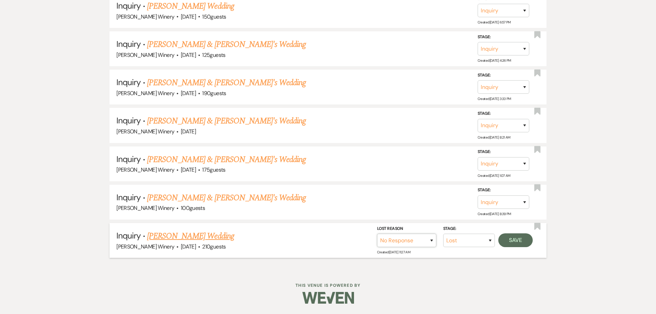
click at [377, 234] on select "Booked Elsewhere Budget Date Unavailable No Response Not a Good Match Capacity …" at bounding box center [406, 240] width 59 height 13
click at [519, 239] on button "Save" at bounding box center [516, 240] width 34 height 14
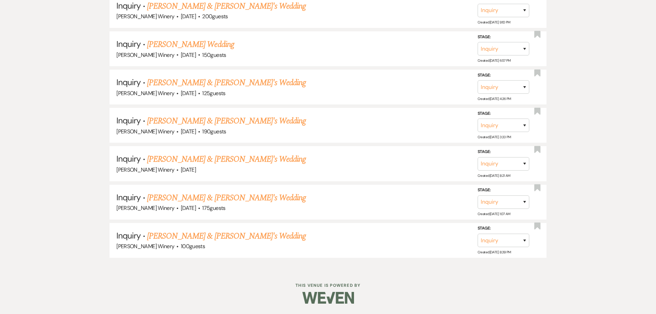
scroll to position [1982, 0]
click at [201, 237] on link "[PERSON_NAME] & [PERSON_NAME]'s Wedding" at bounding box center [226, 236] width 159 height 12
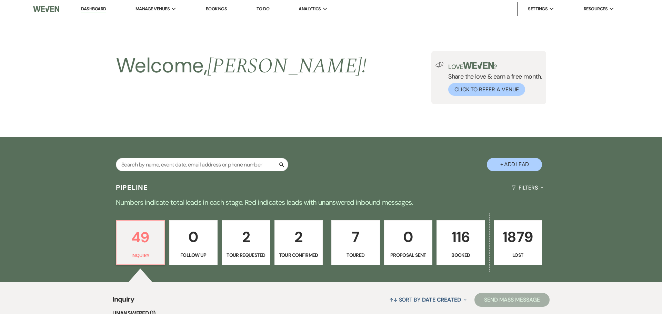
select select "5"
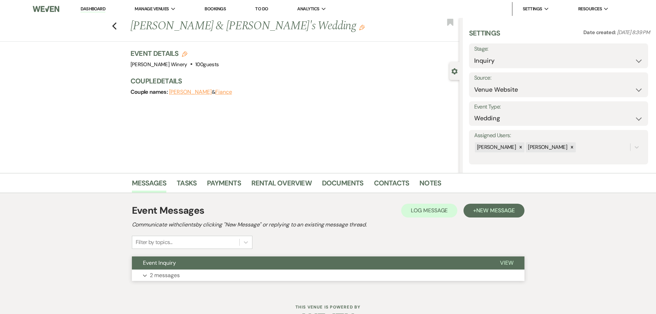
click at [212, 263] on button "Event Inquiry" at bounding box center [310, 262] width 357 height 13
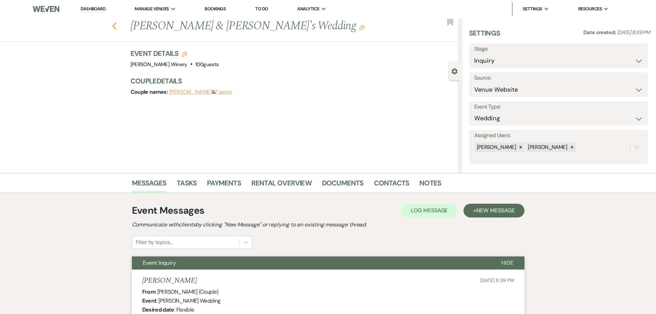
click at [115, 22] on icon "Previous" at bounding box center [114, 26] width 5 height 8
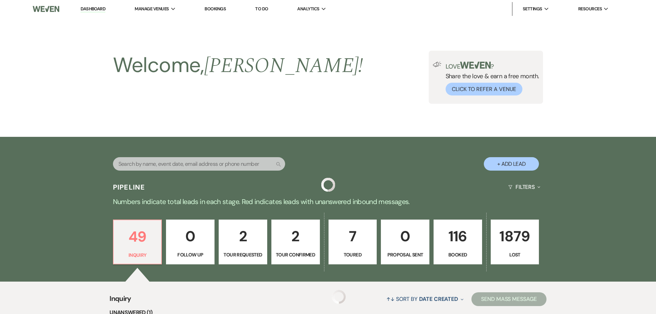
scroll to position [1982, 0]
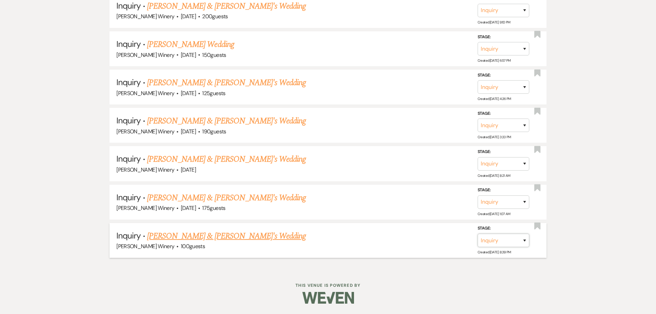
click at [484, 238] on select "Inquiry Follow Up Tour Requested Tour Confirmed Toured Proposal Sent Booked Lost" at bounding box center [504, 240] width 52 height 13
select select "8"
click at [478, 234] on select "Inquiry Follow Up Tour Requested Tour Confirmed Toured Proposal Sent Booked Lost" at bounding box center [504, 240] width 52 height 13
click at [410, 237] on select "Booked Elsewhere Budget Date Unavailable No Response Not a Good Match Capacity …" at bounding box center [406, 240] width 59 height 13
select select "5"
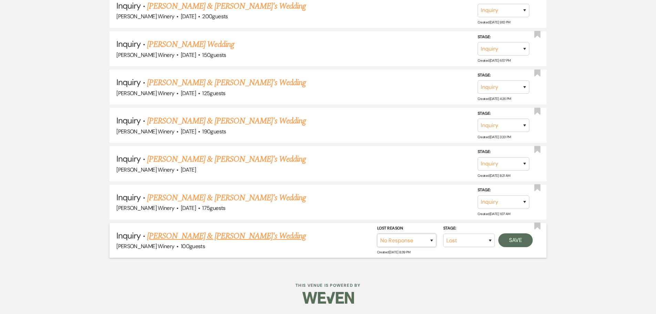
click at [377, 234] on select "Booked Elsewhere Budget Date Unavailable No Response Not a Good Match Capacity …" at bounding box center [406, 240] width 59 height 13
click at [513, 237] on button "Save" at bounding box center [516, 240] width 34 height 14
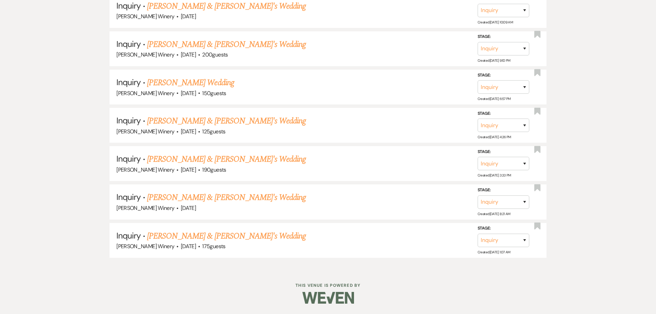
scroll to position [1943, 0]
click at [231, 237] on link "[PERSON_NAME] & [PERSON_NAME]'s Wedding" at bounding box center [226, 236] width 159 height 12
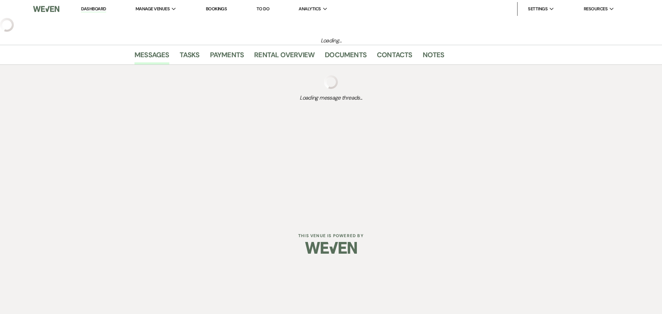
select select "5"
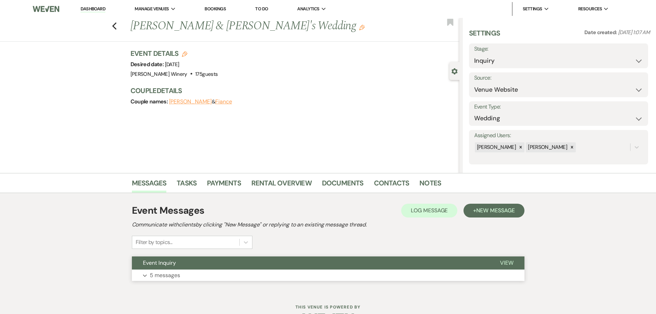
click at [181, 270] on button "Expand 5 messages" at bounding box center [328, 275] width 393 height 12
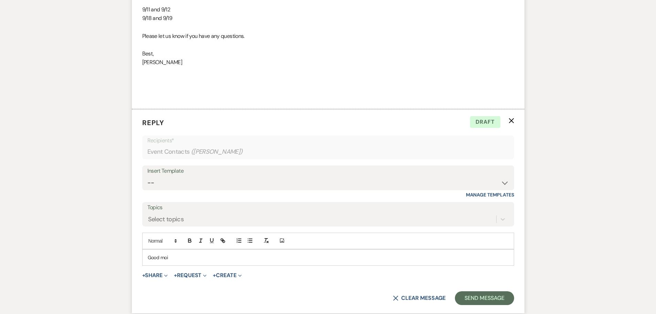
scroll to position [822, 0]
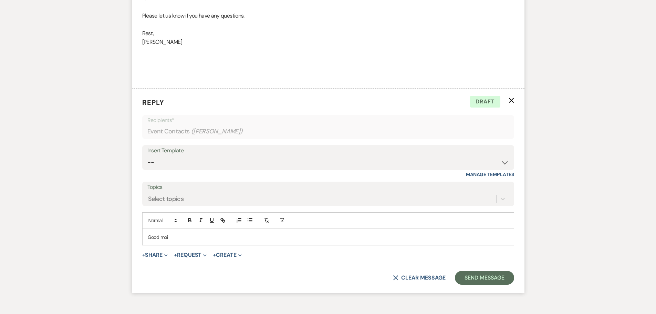
click at [402, 276] on button "X Clear message" at bounding box center [419, 278] width 52 height 6
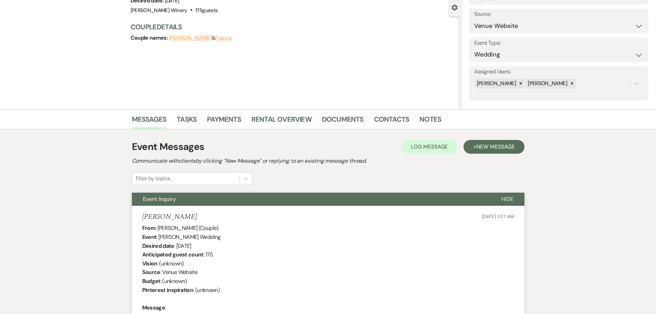
scroll to position [0, 0]
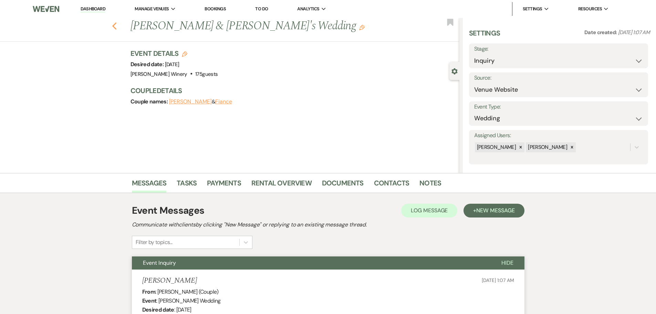
click at [117, 25] on icon "Previous" at bounding box center [114, 26] width 5 height 8
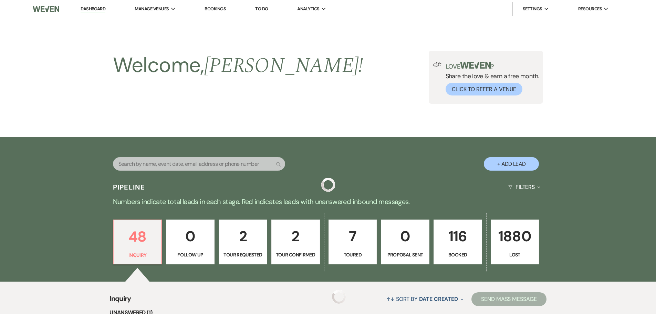
scroll to position [1943, 0]
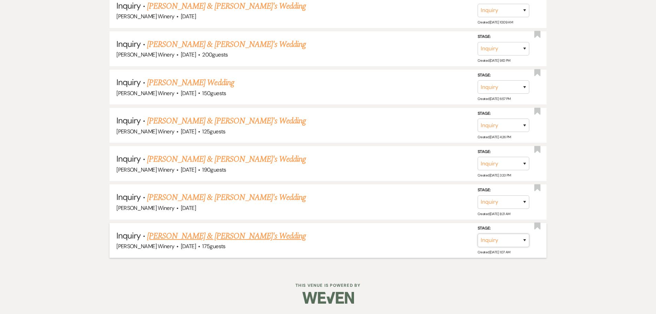
click at [502, 243] on select "Inquiry Follow Up Tour Requested Tour Confirmed Toured Proposal Sent Booked Lost" at bounding box center [504, 240] width 52 height 13
select select "8"
click at [478, 234] on select "Inquiry Follow Up Tour Requested Tour Confirmed Toured Proposal Sent Booked Lost" at bounding box center [504, 240] width 52 height 13
click at [396, 240] on select "Booked Elsewhere Budget Date Unavailable No Response Not a Good Match Capacity …" at bounding box center [406, 240] width 59 height 13
select select "5"
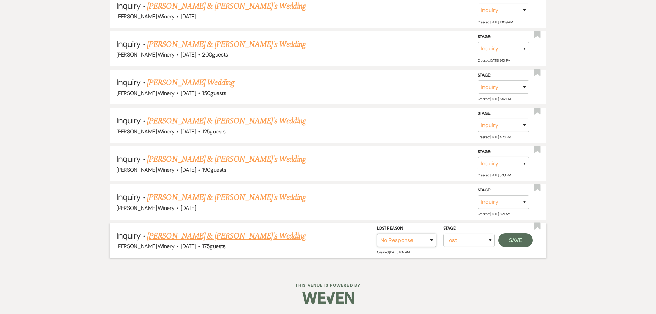
click at [377, 234] on select "Booked Elsewhere Budget Date Unavailable No Response Not a Good Match Capacity …" at bounding box center [406, 240] width 59 height 13
click at [513, 240] on button "Save" at bounding box center [516, 240] width 34 height 14
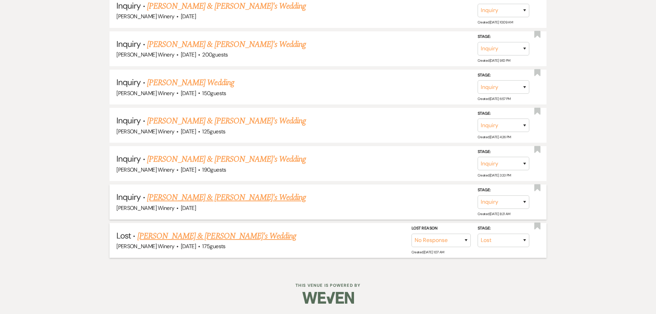
scroll to position [1905, 0]
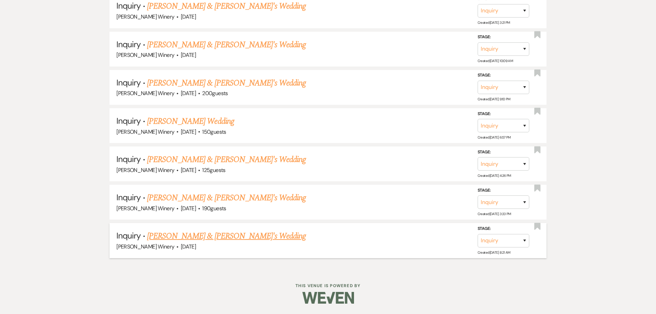
click at [183, 238] on link "[PERSON_NAME] & [PERSON_NAME]'s Wedding" at bounding box center [226, 236] width 159 height 12
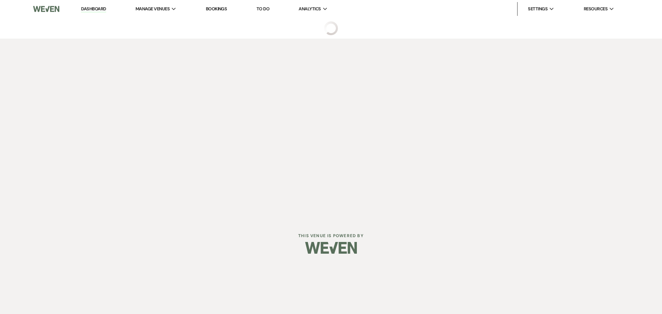
select select "5"
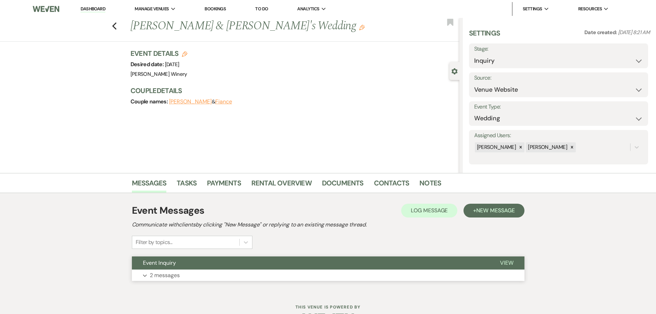
click at [173, 273] on p "2 messages" at bounding box center [165, 275] width 30 height 9
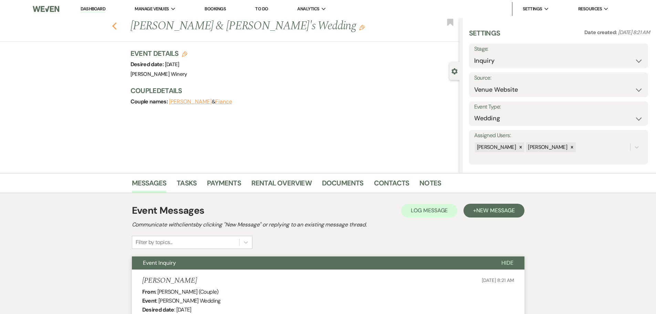
click at [114, 25] on icon "Previous" at bounding box center [114, 26] width 5 height 8
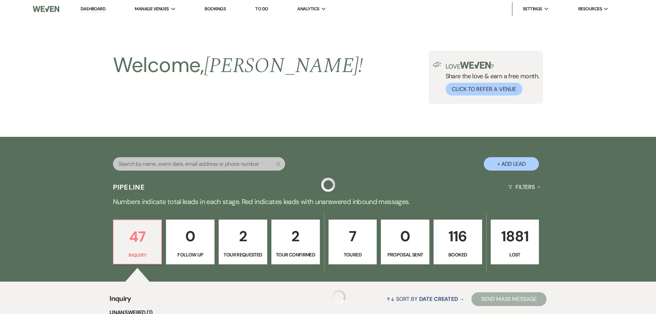
scroll to position [1905, 0]
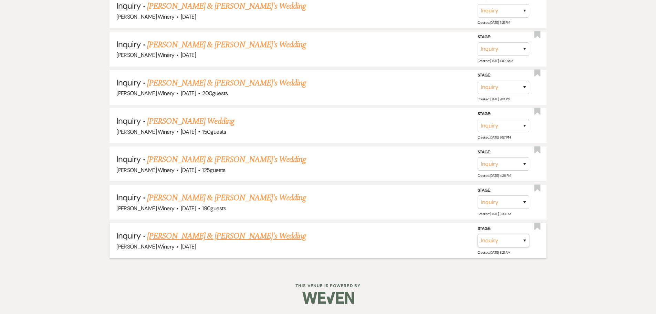
click at [516, 239] on select "Inquiry Follow Up Tour Requested Tour Confirmed Toured Proposal Sent Booked Lost" at bounding box center [504, 240] width 52 height 13
select select "8"
click at [478, 234] on select "Inquiry Follow Up Tour Requested Tour Confirmed Toured Proposal Sent Booked Lost" at bounding box center [504, 240] width 52 height 13
click at [420, 241] on select "Booked Elsewhere Budget Date Unavailable No Response Not a Good Match Capacity …" at bounding box center [406, 240] width 59 height 13
select select "5"
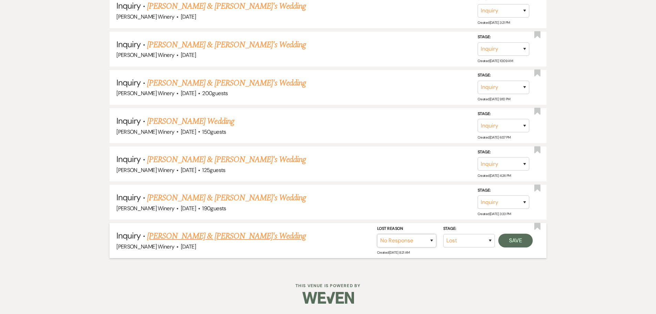
click at [377, 234] on select "Booked Elsewhere Budget Date Unavailable No Response Not a Good Match Capacity …" at bounding box center [406, 240] width 59 height 13
click at [516, 241] on button "Save" at bounding box center [516, 241] width 34 height 14
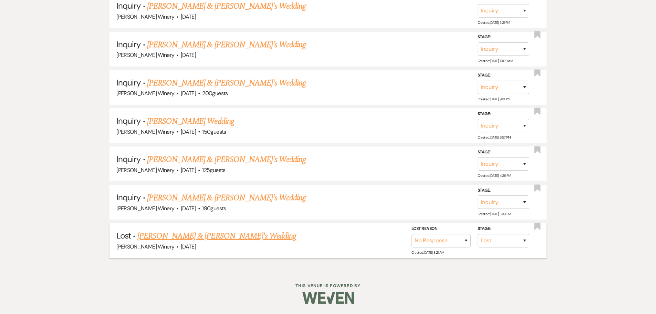
scroll to position [1866, 0]
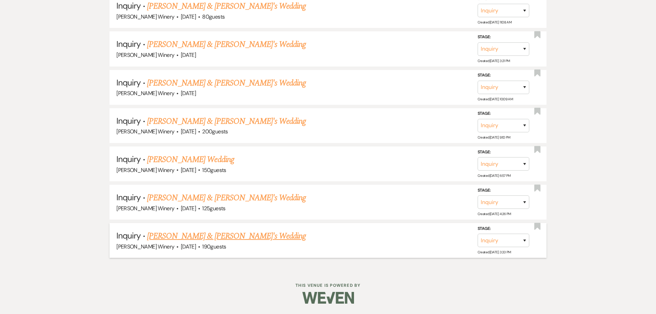
click at [225, 235] on link "[PERSON_NAME] & [PERSON_NAME]'s Wedding" at bounding box center [226, 236] width 159 height 12
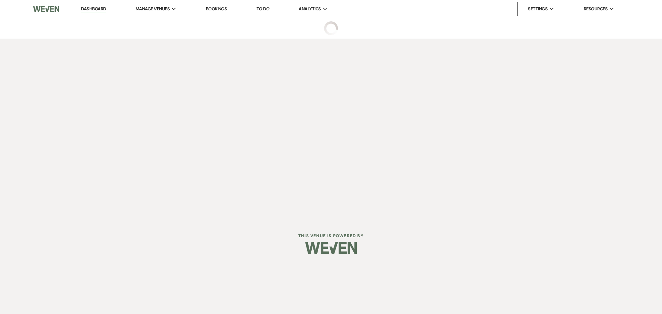
select select "5"
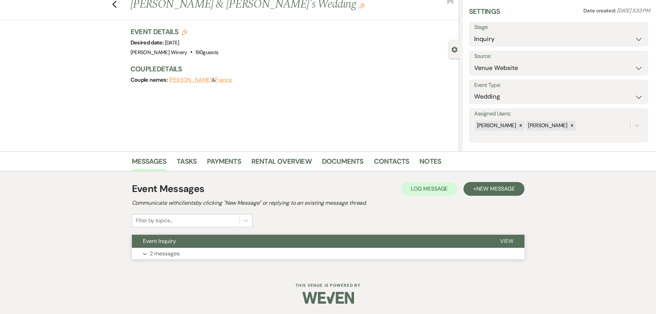
click at [192, 257] on button "Expand 2 messages" at bounding box center [328, 254] width 393 height 12
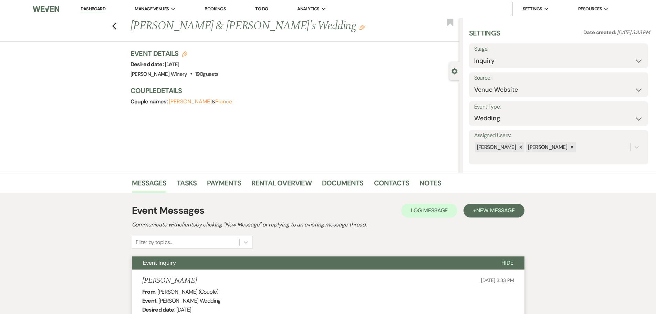
click at [120, 23] on div "Previous [PERSON_NAME] & [PERSON_NAME]'s Wedding Edit Bookmark" at bounding box center [228, 30] width 463 height 24
click at [117, 26] on icon "Previous" at bounding box center [114, 26] width 5 height 8
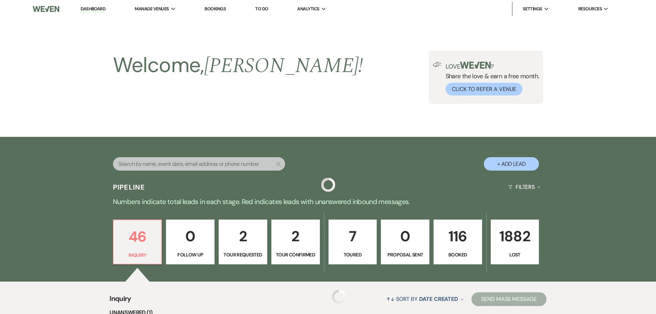
scroll to position [1866, 0]
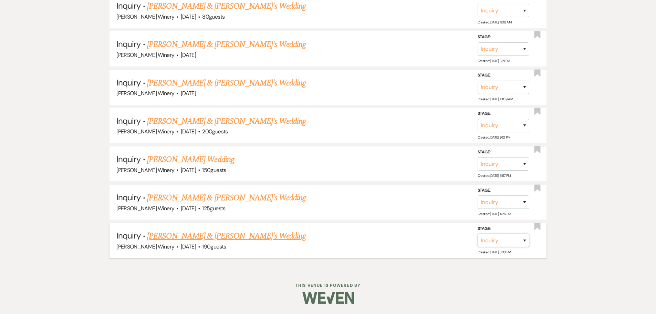
click at [514, 245] on select "Inquiry Follow Up Tour Requested Tour Confirmed Toured Proposal Sent Booked Lost" at bounding box center [504, 240] width 52 height 13
select select "8"
click at [478, 234] on select "Inquiry Follow Up Tour Requested Tour Confirmed Toured Proposal Sent Booked Lost" at bounding box center [504, 240] width 52 height 13
drag, startPoint x: 417, startPoint y: 239, endPoint x: 409, endPoint y: 239, distance: 7.9
click at [417, 239] on select "Booked Elsewhere Budget Date Unavailable No Response Not a Good Match Capacity …" at bounding box center [406, 240] width 59 height 13
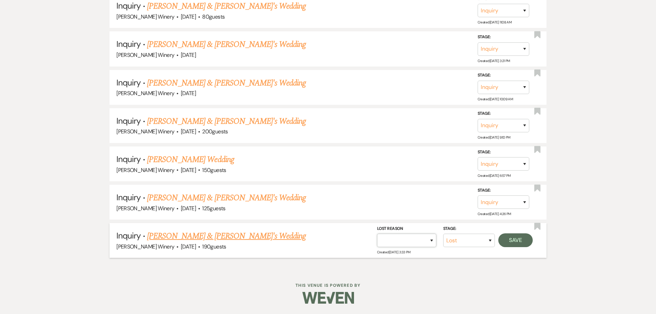
select select "5"
click at [377, 234] on select "Booked Elsewhere Budget Date Unavailable No Response Not a Good Match Capacity …" at bounding box center [406, 240] width 59 height 13
click at [518, 241] on button "Save" at bounding box center [516, 240] width 34 height 14
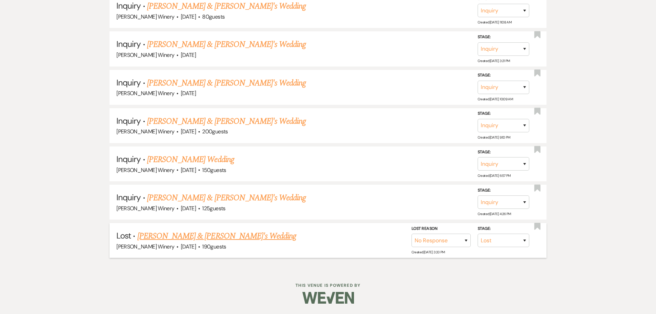
scroll to position [1828, 0]
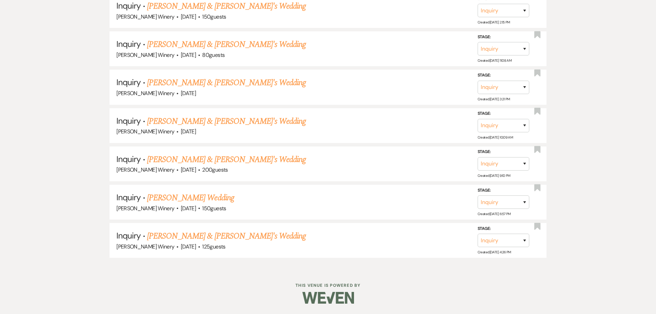
click at [204, 238] on link "[PERSON_NAME] & [PERSON_NAME]'s Wedding" at bounding box center [226, 236] width 159 height 12
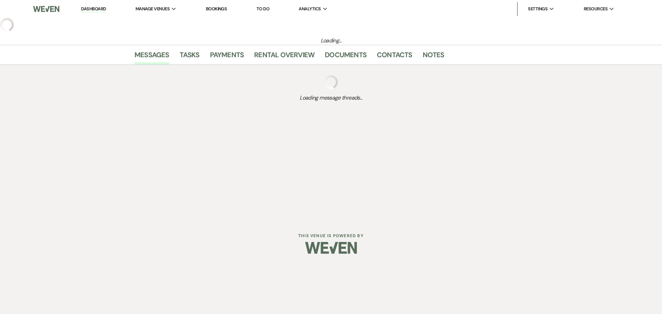
select select "5"
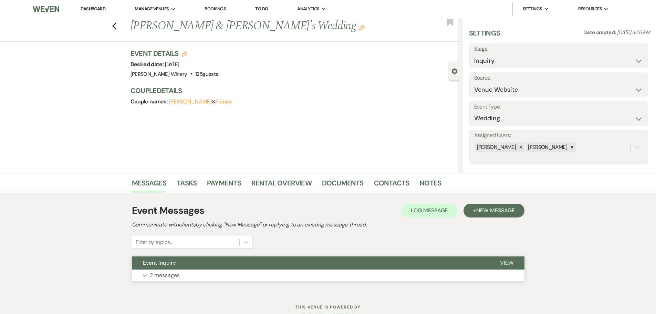
click at [189, 272] on button "Expand 2 messages" at bounding box center [328, 275] width 393 height 12
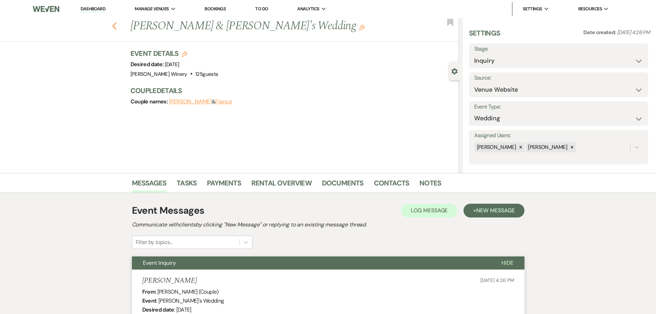
click at [117, 27] on icon "Previous" at bounding box center [114, 26] width 5 height 8
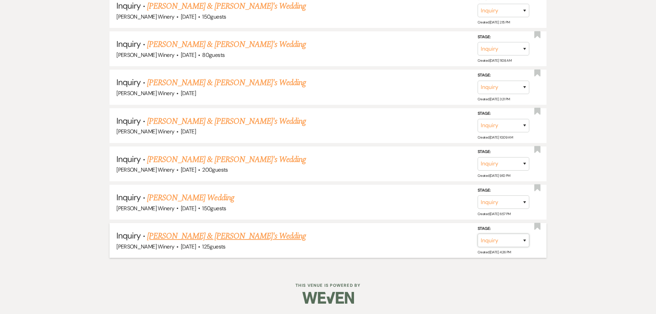
click at [502, 245] on select "Inquiry Follow Up Tour Requested Tour Confirmed Toured Proposal Sent Booked Lost" at bounding box center [504, 240] width 52 height 13
select select "8"
click at [478, 234] on select "Inquiry Follow Up Tour Requested Tour Confirmed Toured Proposal Sent Booked Lost" at bounding box center [504, 240] width 52 height 13
click at [415, 235] on select "Booked Elsewhere Budget Date Unavailable No Response Not a Good Match Capacity …" at bounding box center [406, 240] width 59 height 13
select select "5"
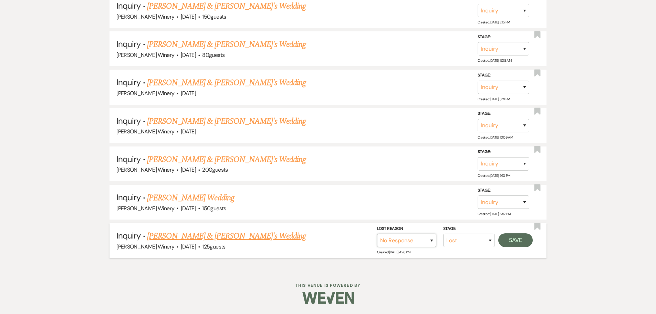
click at [377, 234] on select "Booked Elsewhere Budget Date Unavailable No Response Not a Good Match Capacity …" at bounding box center [406, 240] width 59 height 13
click at [518, 242] on button "Save" at bounding box center [516, 240] width 34 height 14
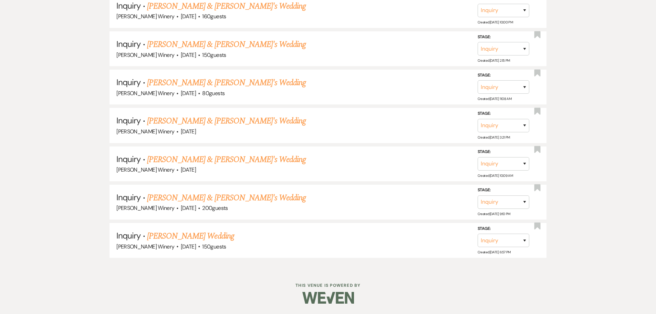
scroll to position [1790, 0]
click at [184, 235] on link "[PERSON_NAME] Wedding" at bounding box center [190, 236] width 87 height 12
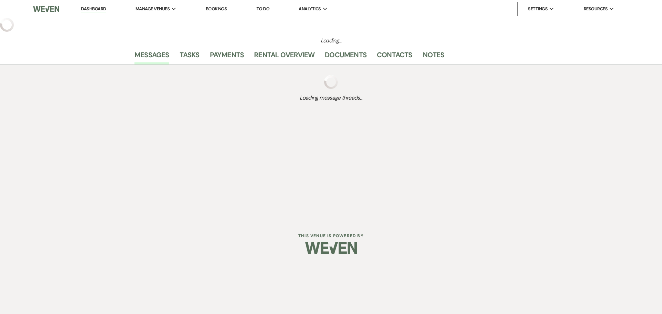
select select "5"
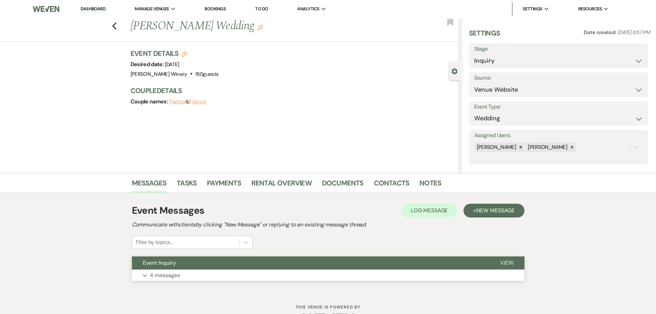
click at [217, 271] on button "Expand 4 messages" at bounding box center [328, 275] width 393 height 12
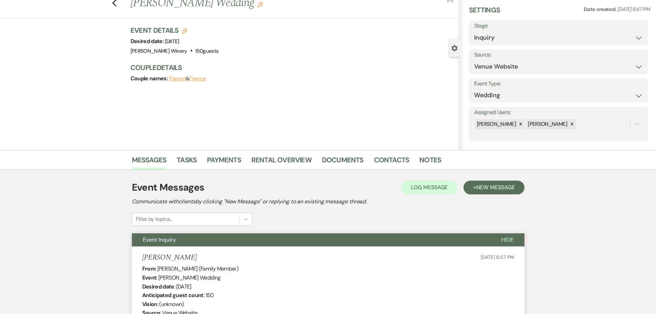
scroll to position [20, 0]
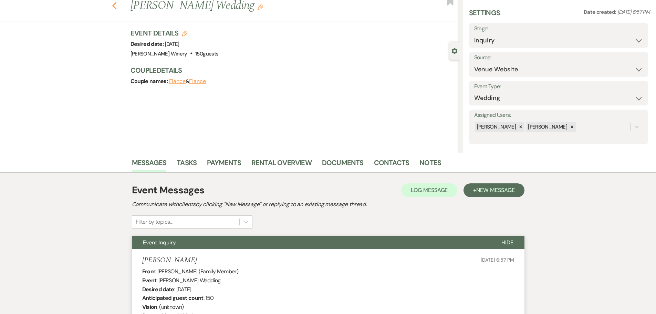
click at [116, 8] on use "button" at bounding box center [114, 6] width 4 height 8
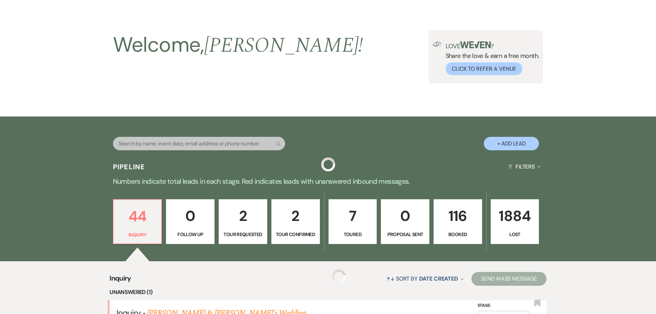
scroll to position [1790, 0]
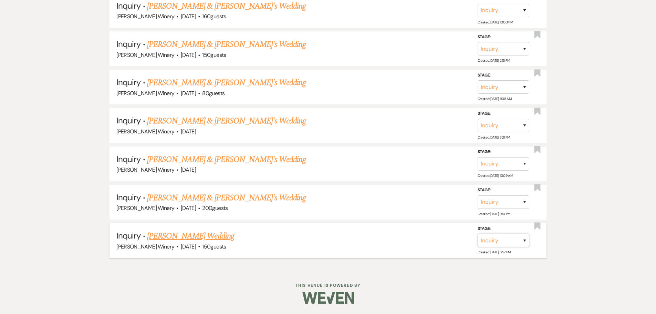
click at [512, 238] on select "Inquiry Follow Up Tour Requested Tour Confirmed Toured Proposal Sent Booked Lost" at bounding box center [504, 240] width 52 height 13
select select "8"
click at [478, 234] on select "Inquiry Follow Up Tour Requested Tour Confirmed Toured Proposal Sent Booked Lost" at bounding box center [504, 240] width 52 height 13
click at [399, 243] on select "Booked Elsewhere Budget Date Unavailable No Response Not a Good Match Capacity …" at bounding box center [406, 240] width 59 height 13
select select "5"
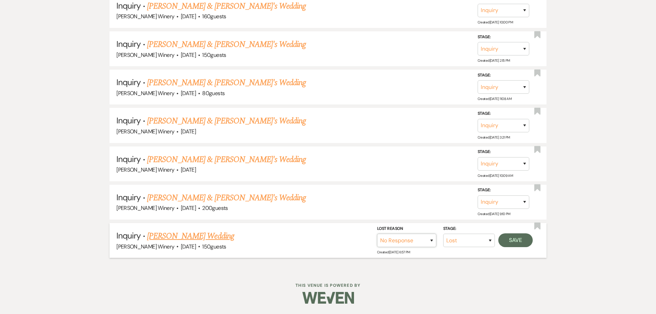
click at [377, 234] on select "Booked Elsewhere Budget Date Unavailable No Response Not a Good Match Capacity …" at bounding box center [406, 240] width 59 height 13
click at [511, 242] on button "Save" at bounding box center [516, 240] width 34 height 14
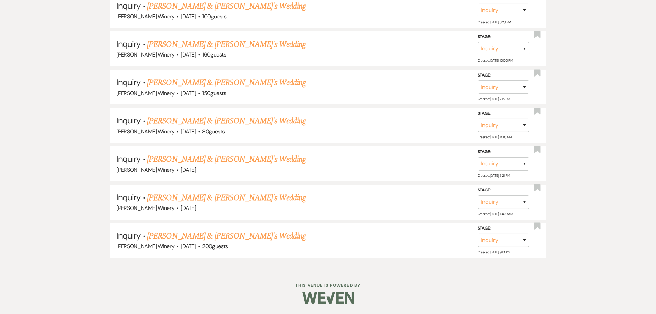
scroll to position [1752, 0]
click at [210, 237] on link "[PERSON_NAME] & [PERSON_NAME]'s Wedding" at bounding box center [226, 236] width 159 height 12
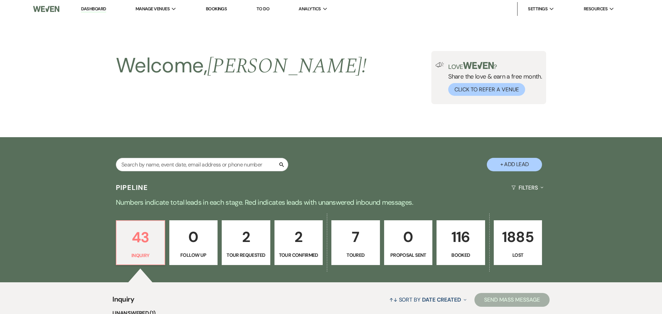
select select "5"
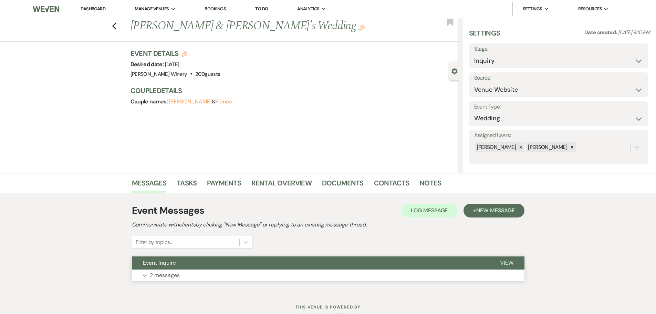
click at [192, 266] on button "Event Inquiry" at bounding box center [310, 262] width 357 height 13
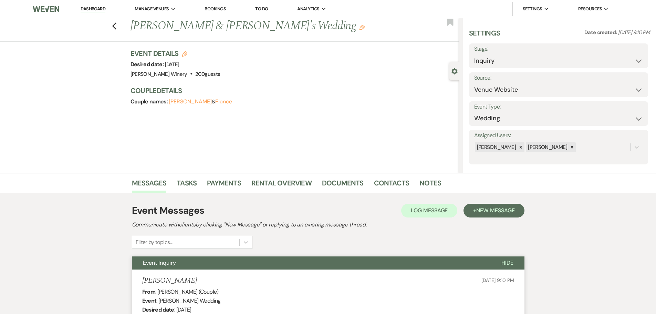
click at [113, 26] on div "Previous [PERSON_NAME] & [PERSON_NAME]'s Wedding Edit Bookmark" at bounding box center [228, 30] width 463 height 24
click at [116, 27] on use "button" at bounding box center [114, 26] width 4 height 8
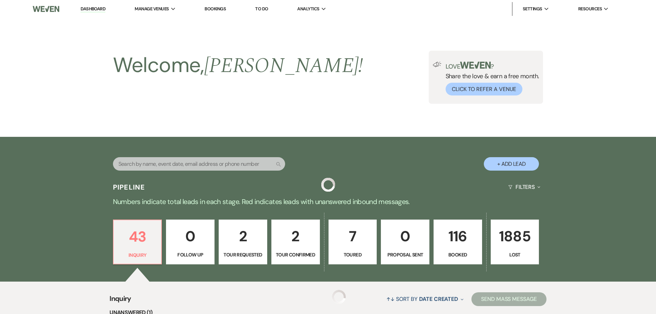
scroll to position [1752, 0]
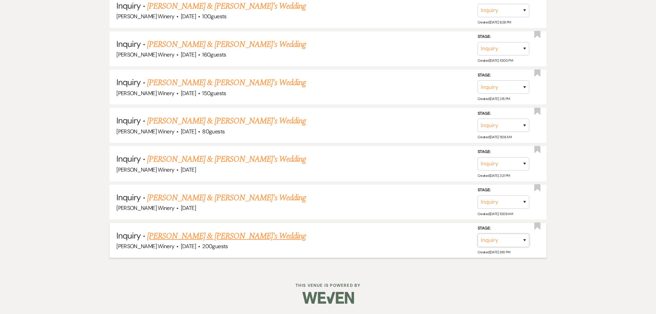
click at [496, 243] on select "Inquiry Follow Up Tour Requested Tour Confirmed Toured Proposal Sent Booked Lost" at bounding box center [504, 240] width 52 height 13
select select "8"
click at [478, 234] on select "Inquiry Follow Up Tour Requested Tour Confirmed Toured Proposal Sent Booked Lost" at bounding box center [504, 240] width 52 height 13
click at [409, 240] on select "Booked Elsewhere Budget Date Unavailable No Response Not a Good Match Capacity …" at bounding box center [406, 240] width 59 height 13
select select "5"
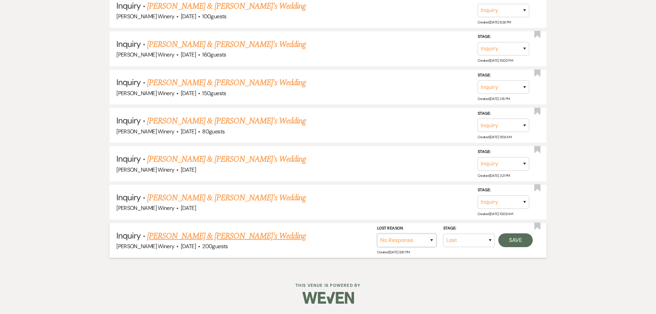
click at [377, 234] on select "Booked Elsewhere Budget Date Unavailable No Response Not a Good Match Capacity …" at bounding box center [406, 240] width 59 height 13
click at [513, 236] on button "Save" at bounding box center [516, 240] width 34 height 14
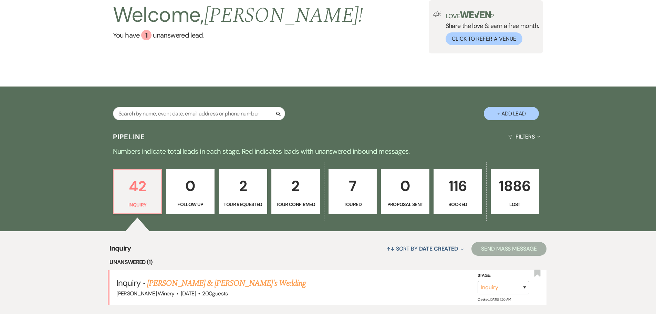
scroll to position [103, 0]
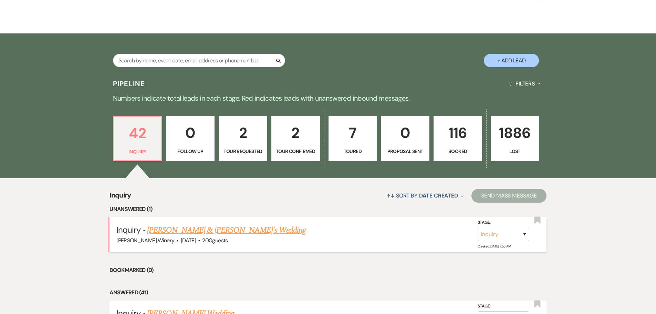
click at [171, 235] on link "[PERSON_NAME] & [PERSON_NAME]'s Wedding" at bounding box center [226, 230] width 159 height 12
select select "5"
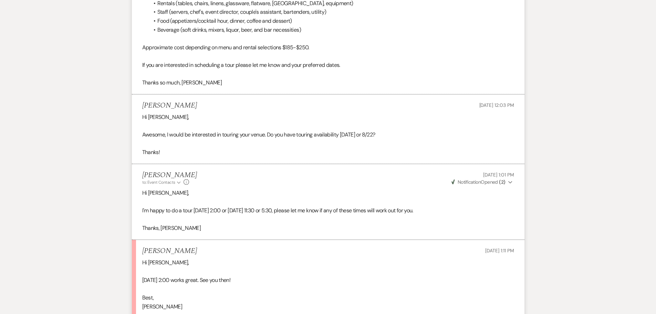
scroll to position [764, 0]
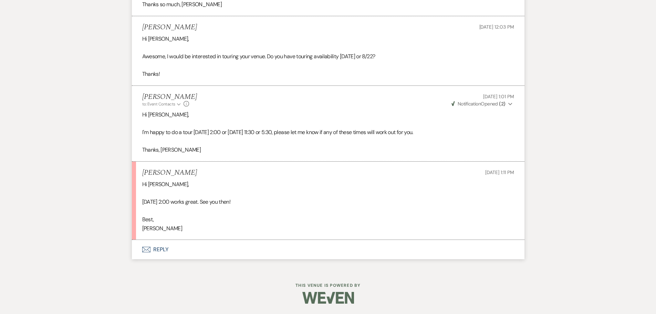
click at [162, 246] on button "Envelope Reply" at bounding box center [328, 249] width 393 height 19
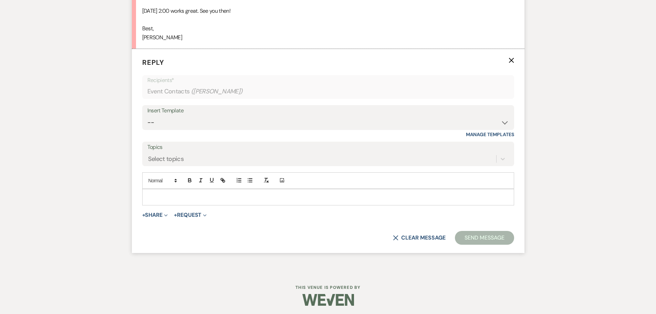
scroll to position [949, 0]
click at [171, 199] on p at bounding box center [328, 195] width 361 height 8
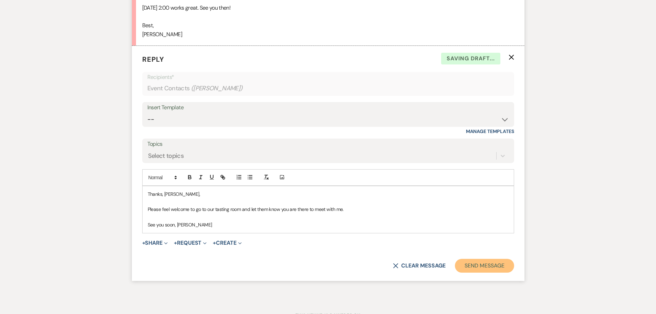
click at [482, 273] on button "Send Message" at bounding box center [484, 266] width 59 height 14
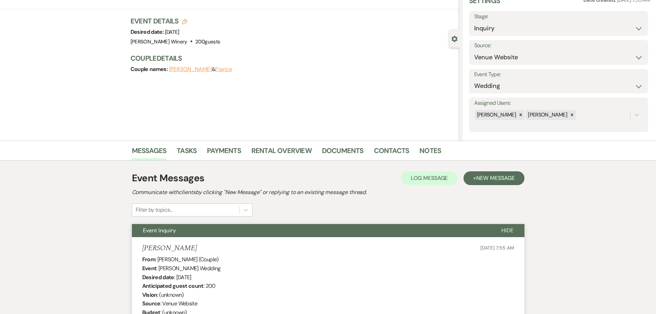
scroll to position [0, 0]
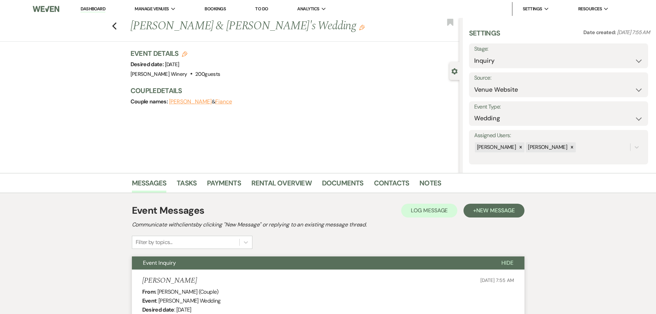
click at [92, 8] on link "Dashboard" at bounding box center [93, 9] width 25 height 7
